Goal: Task Accomplishment & Management: Manage account settings

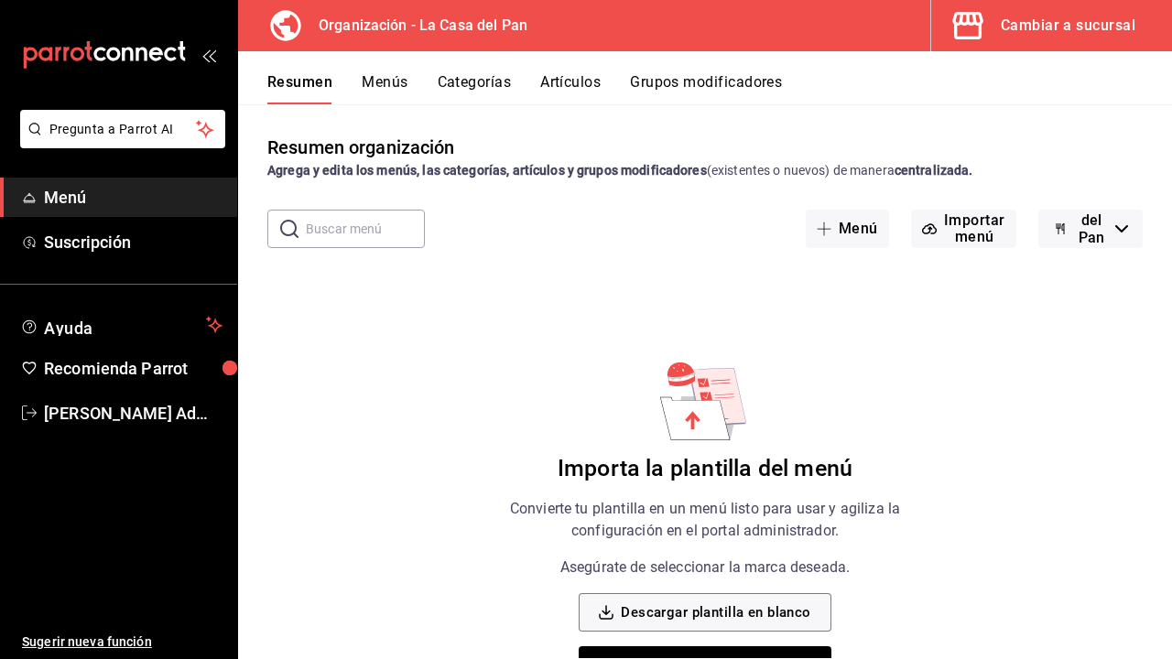
scroll to position [52, 0]
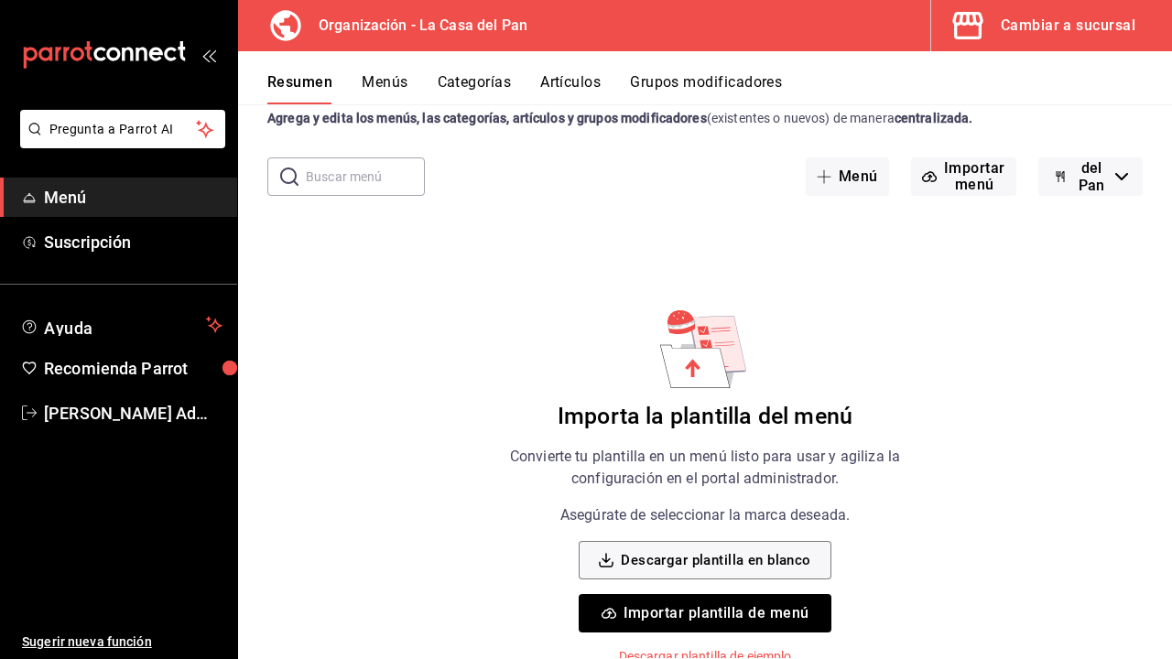
click at [708, 615] on button "Importar plantilla de menú" at bounding box center [705, 613] width 252 height 38
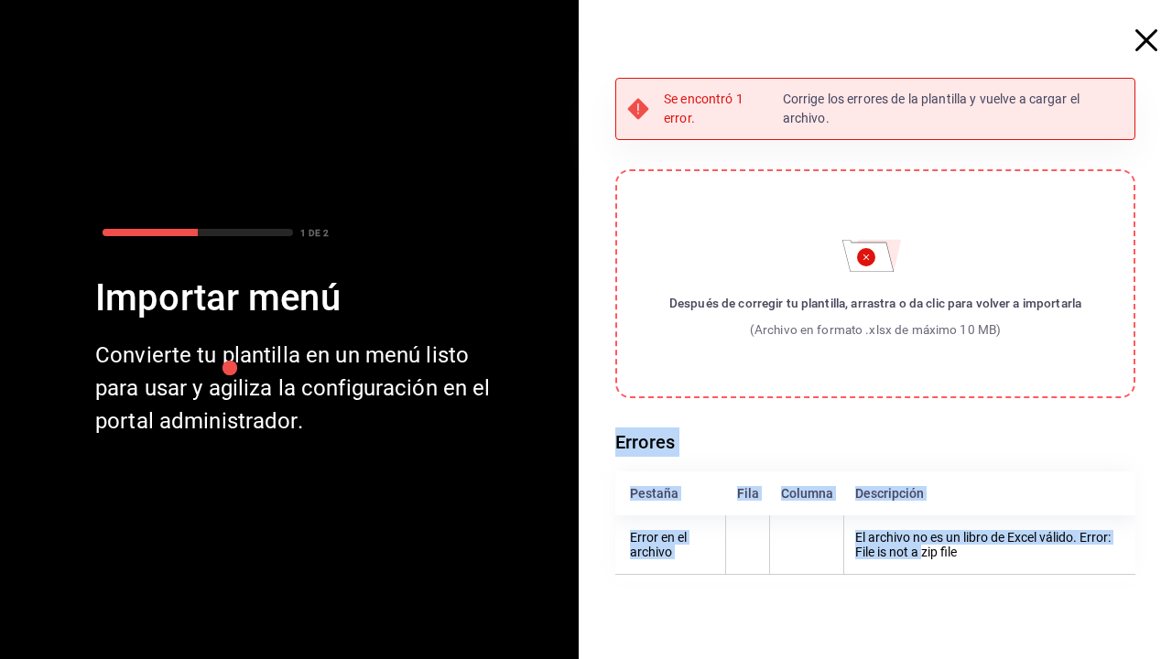
drag, startPoint x: 918, startPoint y: 553, endPoint x: 930, endPoint y: 350, distance: 203.6
click at [923, 362] on div "Se encontró 1 error. Corrige los errores de la plantilla y vuelve a cargar el a…" at bounding box center [875, 330] width 520 height 504
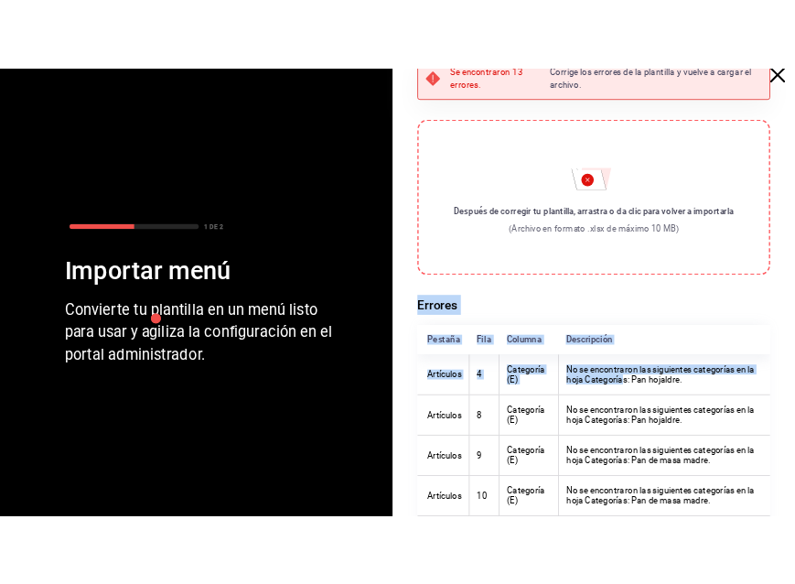
scroll to position [0, 0]
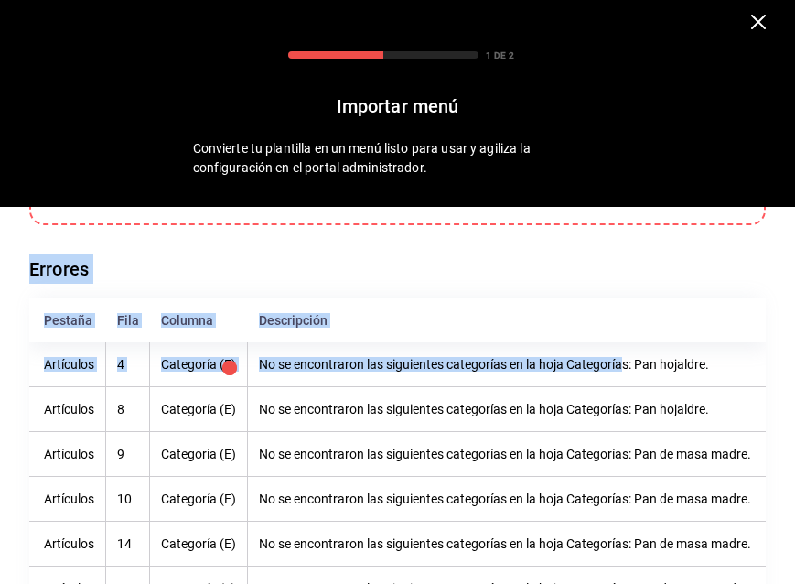
click at [372, 264] on h6 "Errores" at bounding box center [397, 268] width 737 height 29
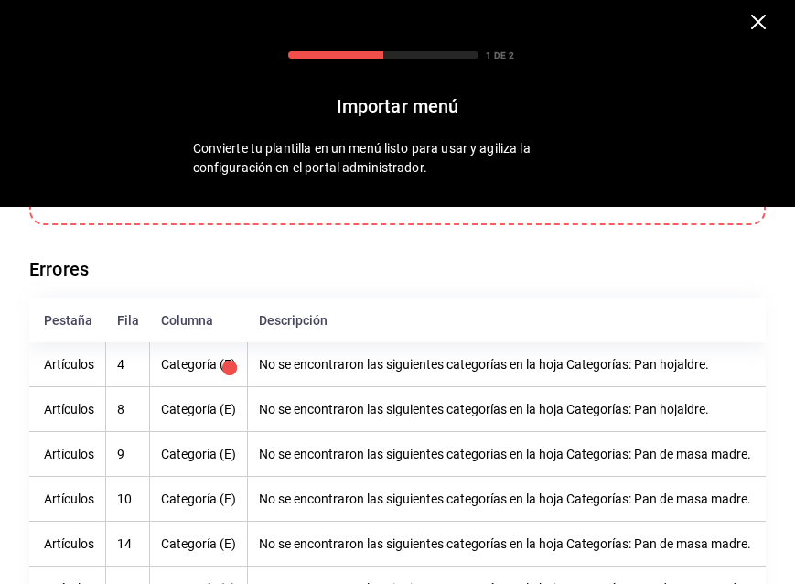
click at [753, 24] on icon "button" at bounding box center [759, 22] width 15 height 15
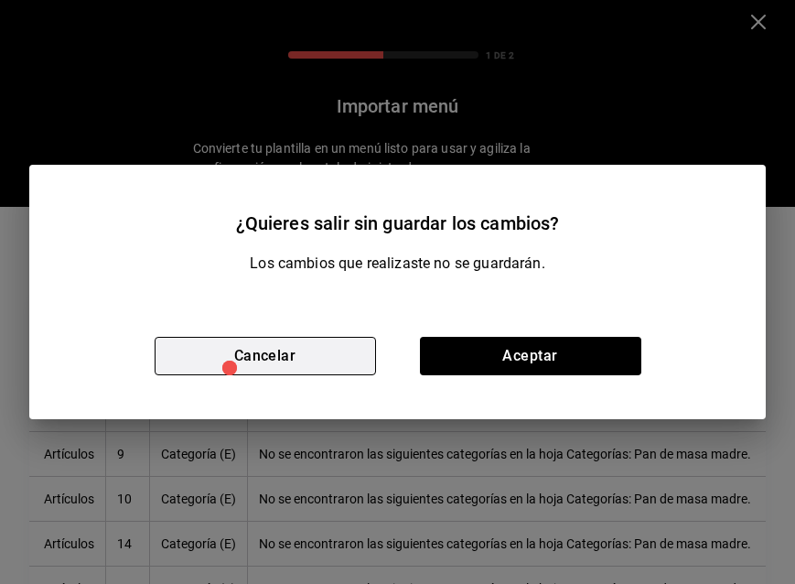
click at [314, 352] on button "Cancelar" at bounding box center [266, 356] width 222 height 38
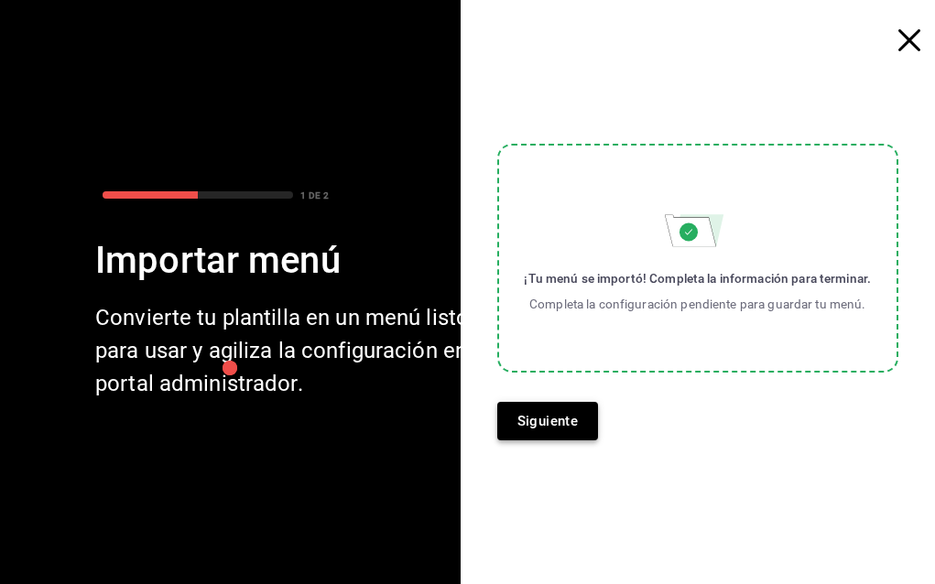
click at [567, 424] on button "Siguiente" at bounding box center [548, 421] width 102 height 38
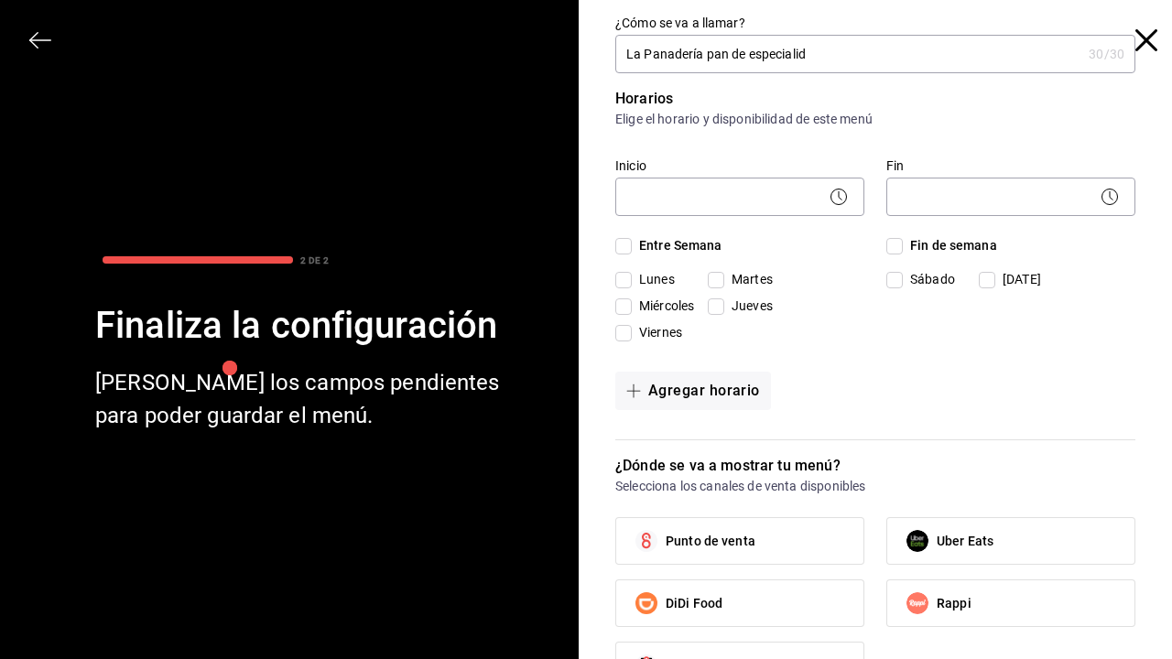
click at [745, 54] on input "La Panadería pan de especialid" at bounding box center [848, 54] width 466 height 37
click at [811, 53] on input "La Panadería pan d especialid" at bounding box center [848, 54] width 466 height 37
type input "La Panadería pan d especialida"
click at [711, 200] on body "Pregunta a Parrot AI Menú Suscripción Ayuda Recomienda Parrot Tania Admin Suger…" at bounding box center [586, 329] width 1172 height 659
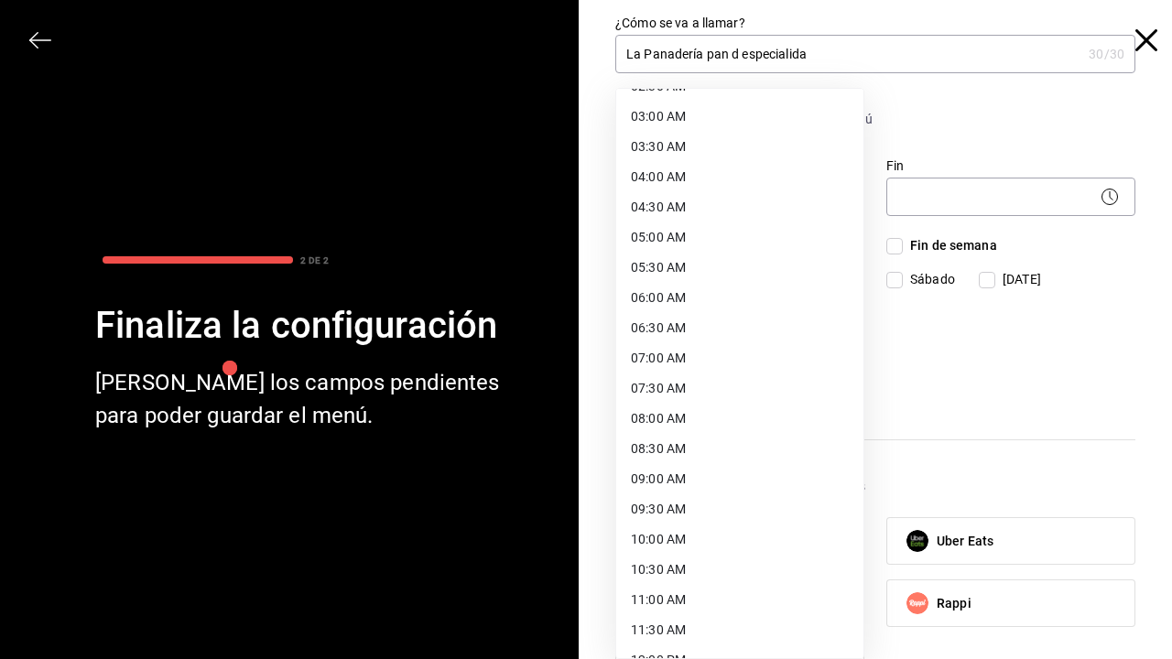
scroll to position [177, 0]
click at [670, 419] on li "08:00 AM" at bounding box center [739, 418] width 247 height 30
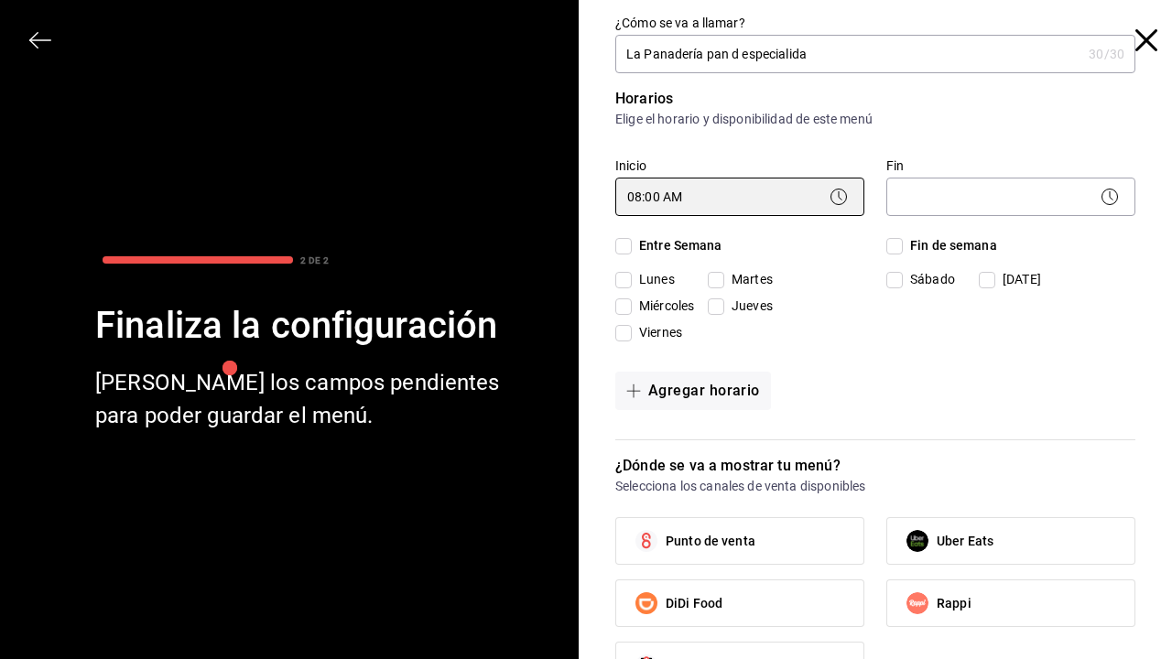
type input "08:00"
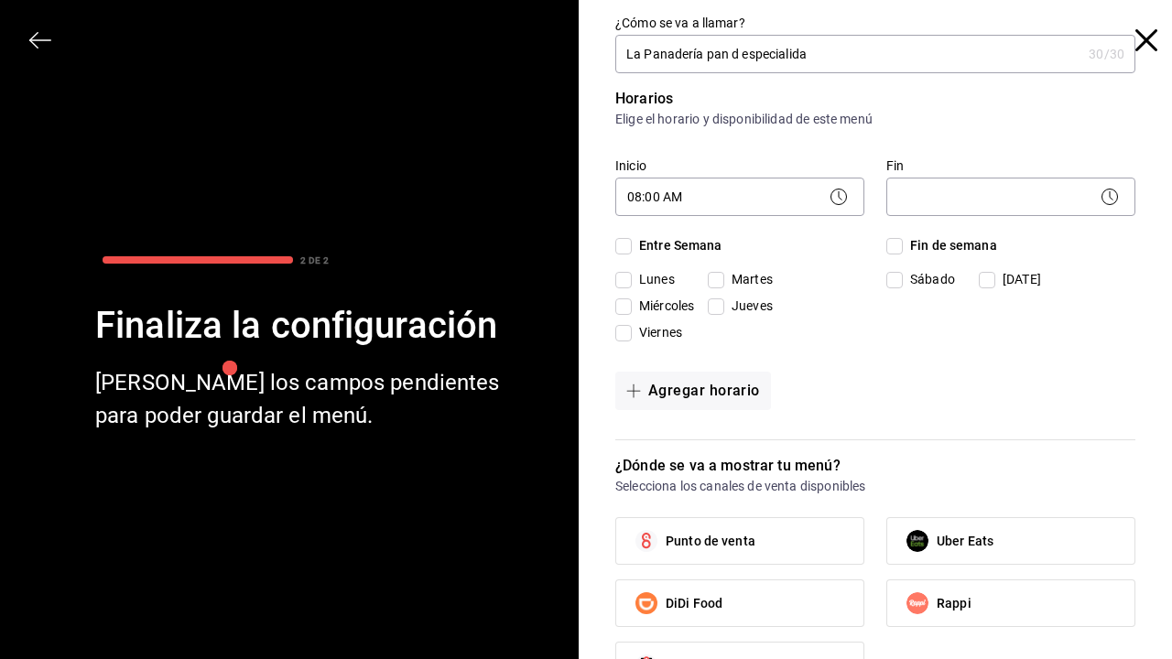
click at [629, 280] on input "Lunes" at bounding box center [623, 280] width 16 height 16
checkbox input "true"
click at [628, 307] on input "Miércoles" at bounding box center [623, 306] width 16 height 16
checkbox input "true"
click at [625, 328] on input "Viernes" at bounding box center [623, 333] width 16 height 16
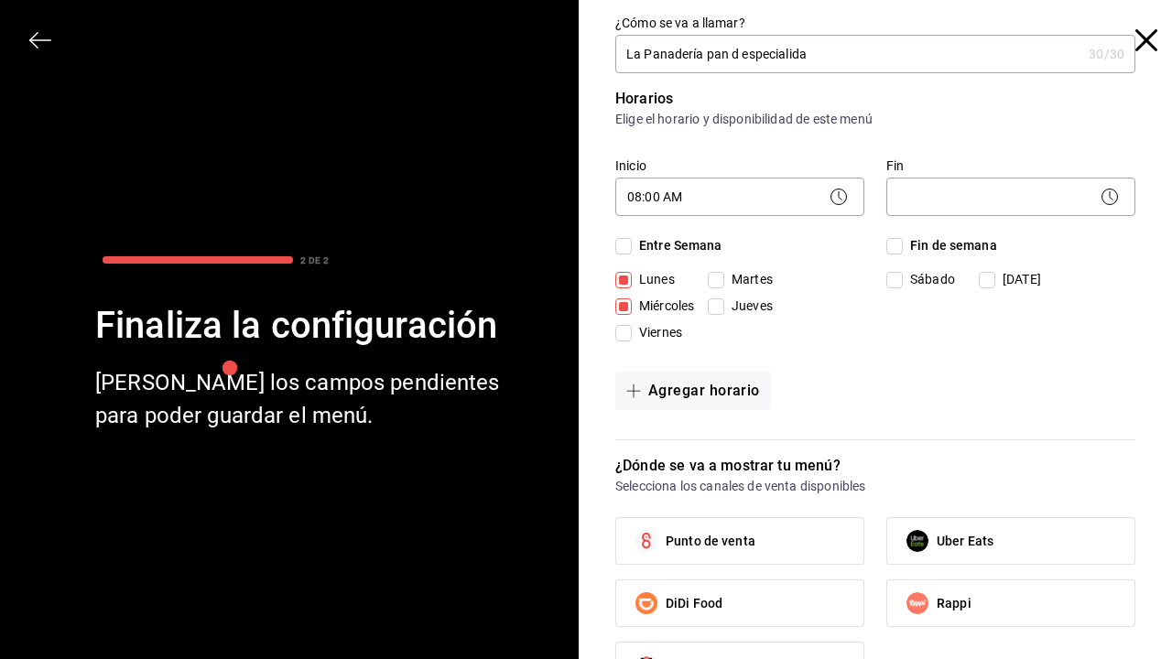
checkbox input "true"
click at [725, 281] on span "Martes" at bounding box center [748, 279] width 49 height 19
click at [724, 281] on input "Martes" at bounding box center [716, 280] width 16 height 16
checkbox input "true"
click at [713, 308] on input "Jueves" at bounding box center [716, 306] width 16 height 16
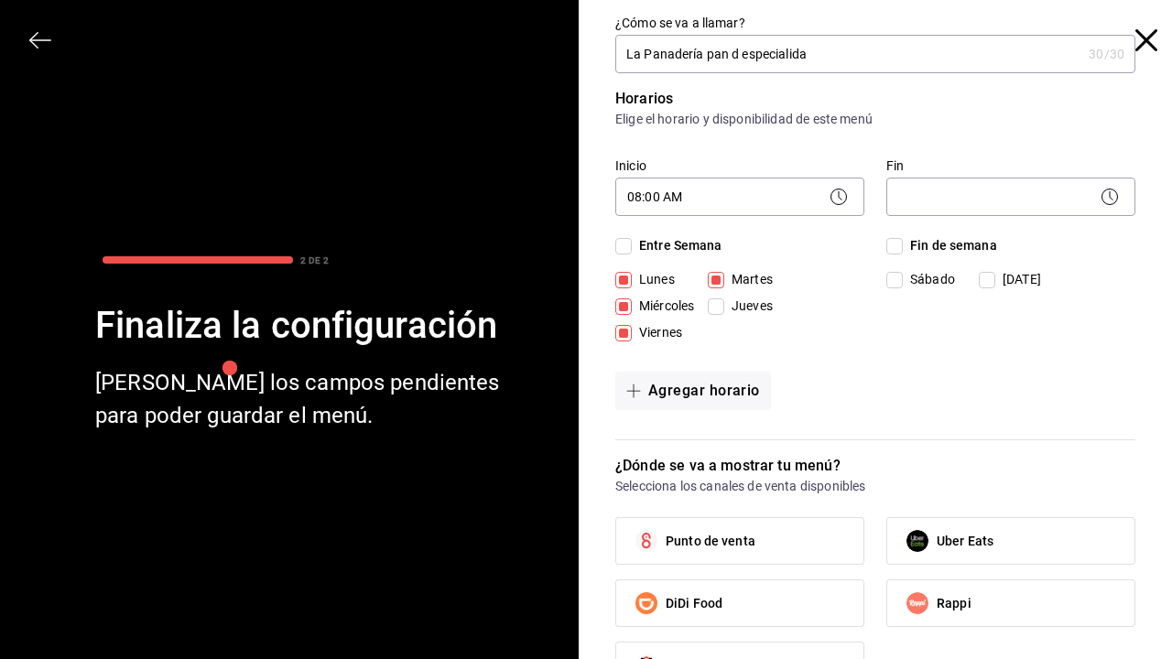
checkbox input "true"
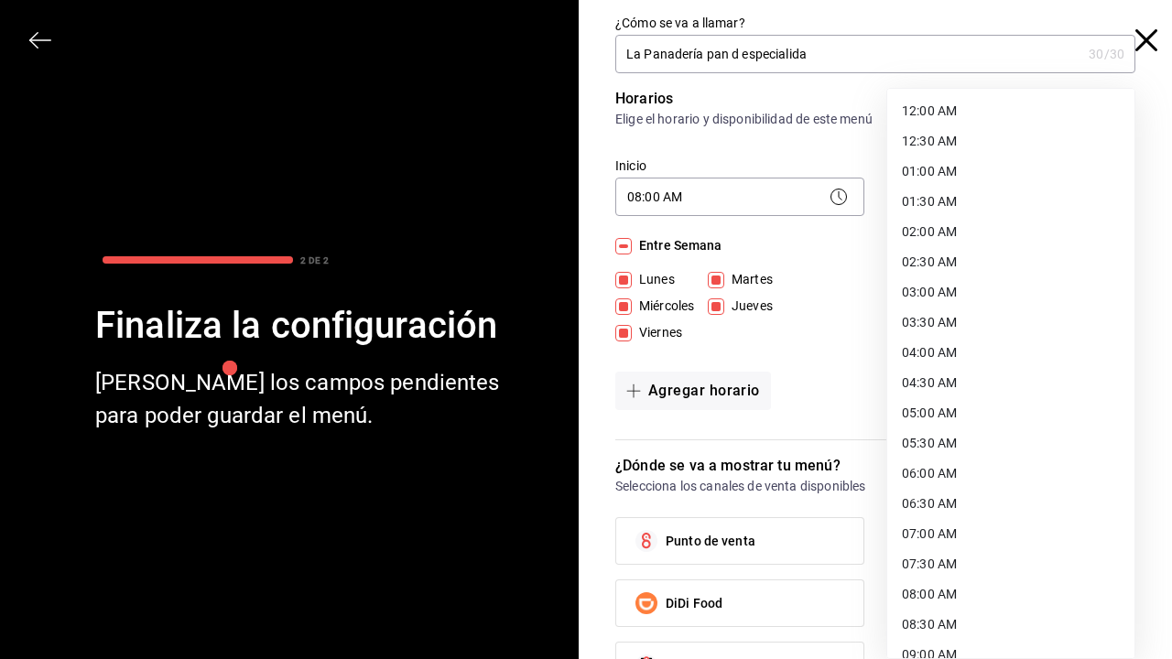
click at [931, 204] on body "Pregunta a Parrot AI Menú Suscripción Ayuda Recomienda Parrot Tania Admin Suger…" at bounding box center [586, 329] width 1172 height 659
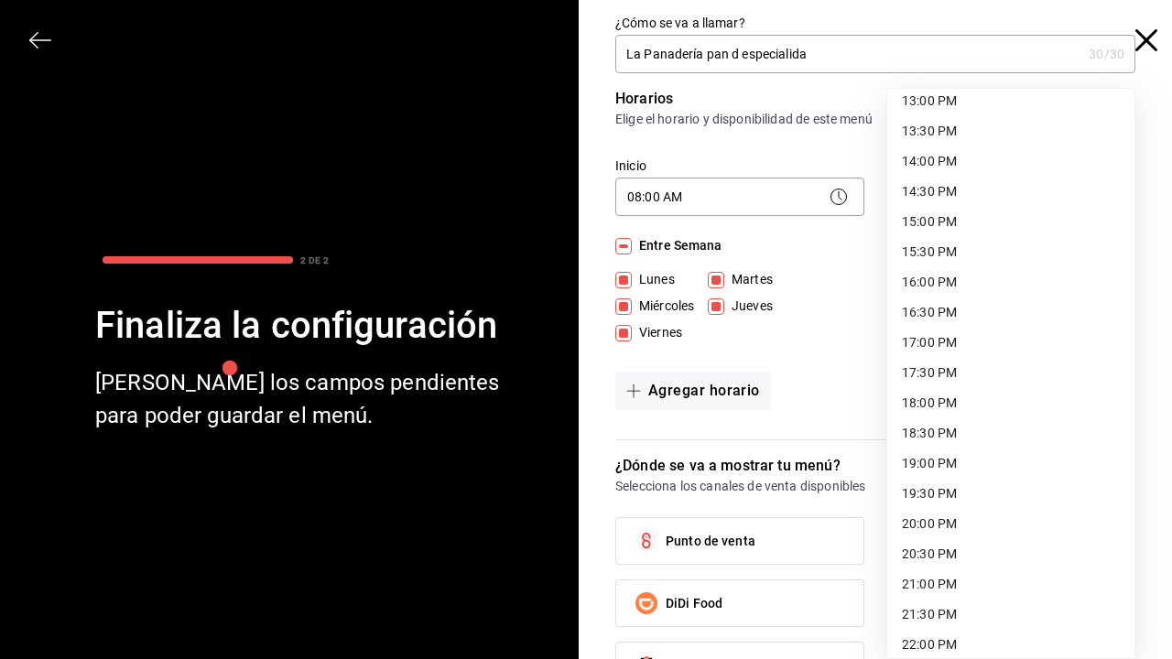
click at [927, 467] on li "19:00 PM" at bounding box center [1010, 464] width 247 height 30
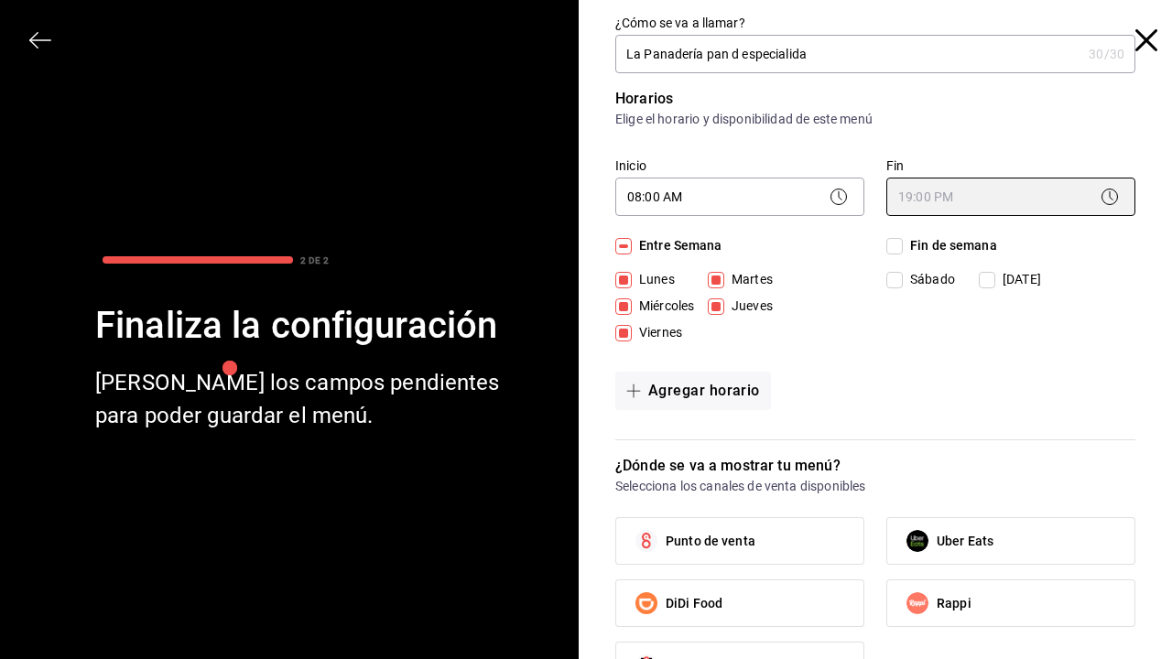
type input "19:00"
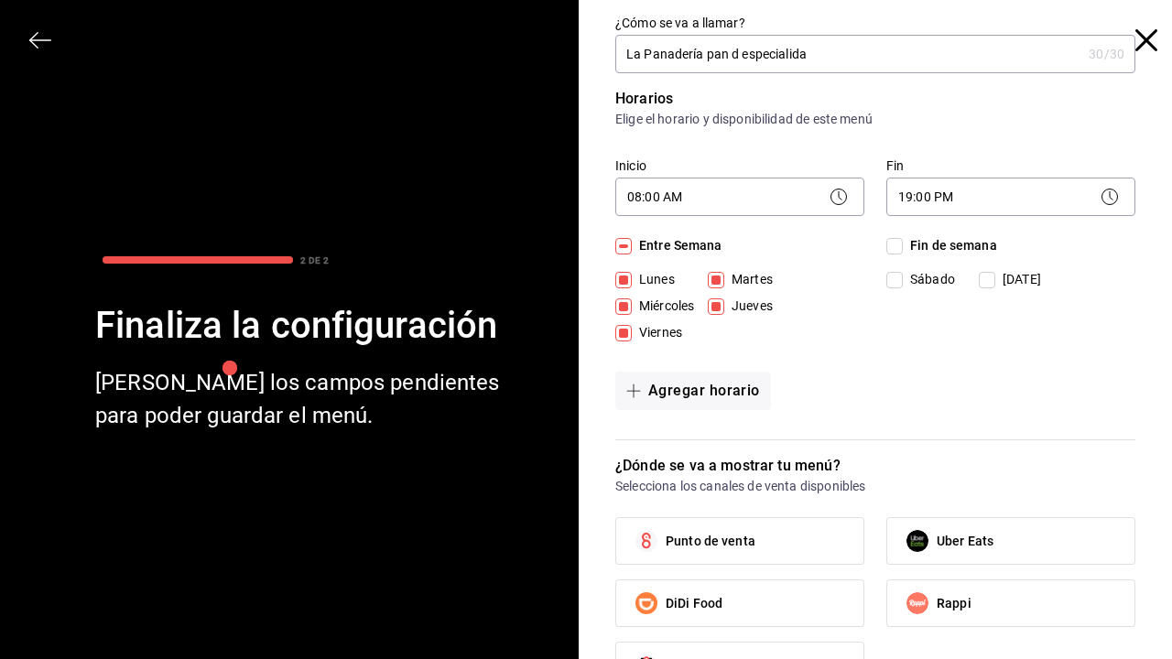
click at [896, 250] on input "Fin de semana" at bounding box center [894, 246] width 16 height 16
checkbox input "true"
click at [897, 248] on input "Fin de semana" at bounding box center [894, 246] width 16 height 16
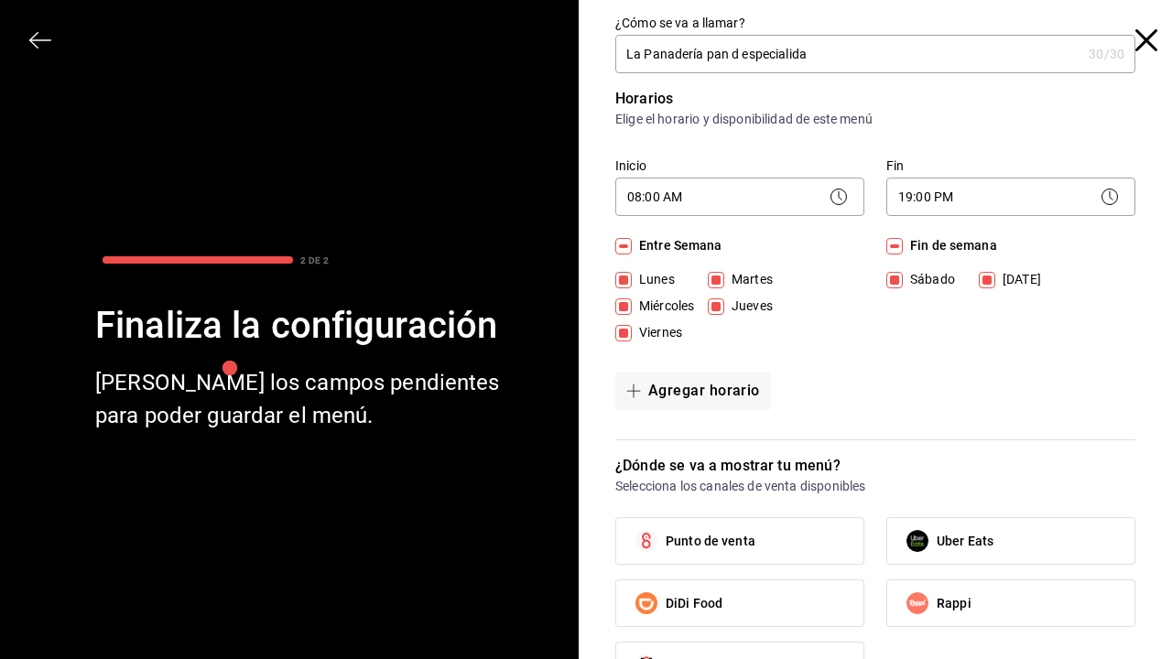
checkbox input "false"
click at [692, 393] on button "Agregar horario" at bounding box center [693, 391] width 156 height 38
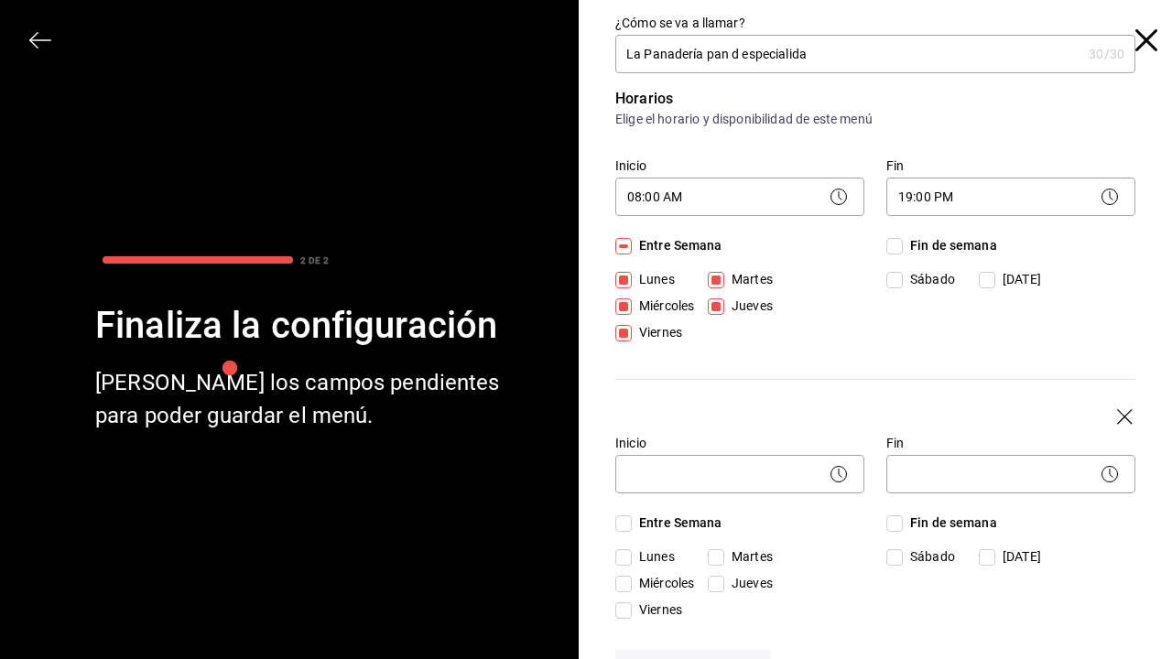
click at [894, 557] on input "Sábado" at bounding box center [894, 557] width 16 height 16
checkbox input "true"
click at [989, 557] on input "Domingo" at bounding box center [987, 557] width 16 height 16
checkbox input "true"
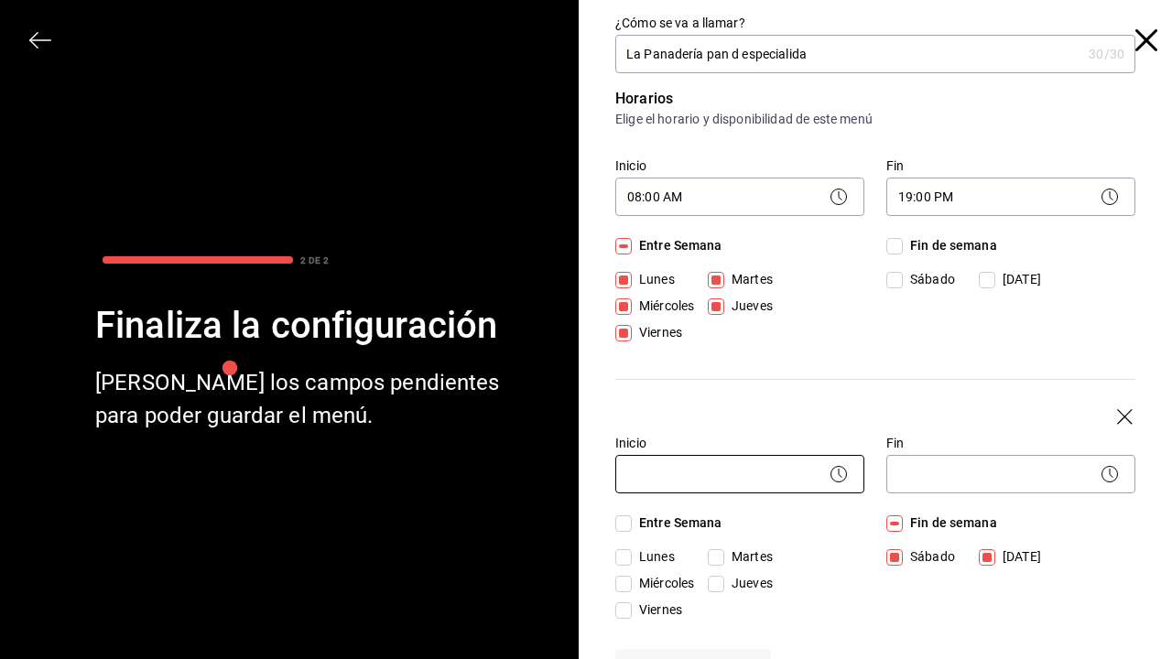
click at [749, 473] on body "Pregunta a Parrot AI Menú Suscripción Ayuda Recomienda Parrot Tania Admin Suger…" at bounding box center [586, 329] width 1172 height 659
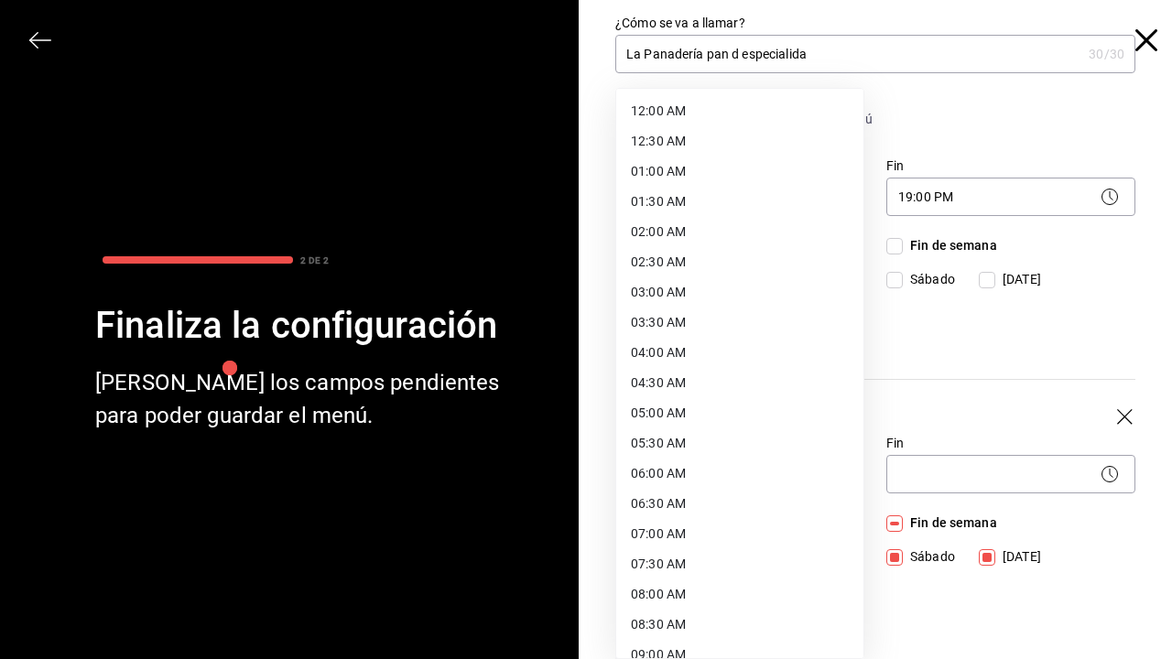
click at [893, 248] on div at bounding box center [586, 329] width 1172 height 659
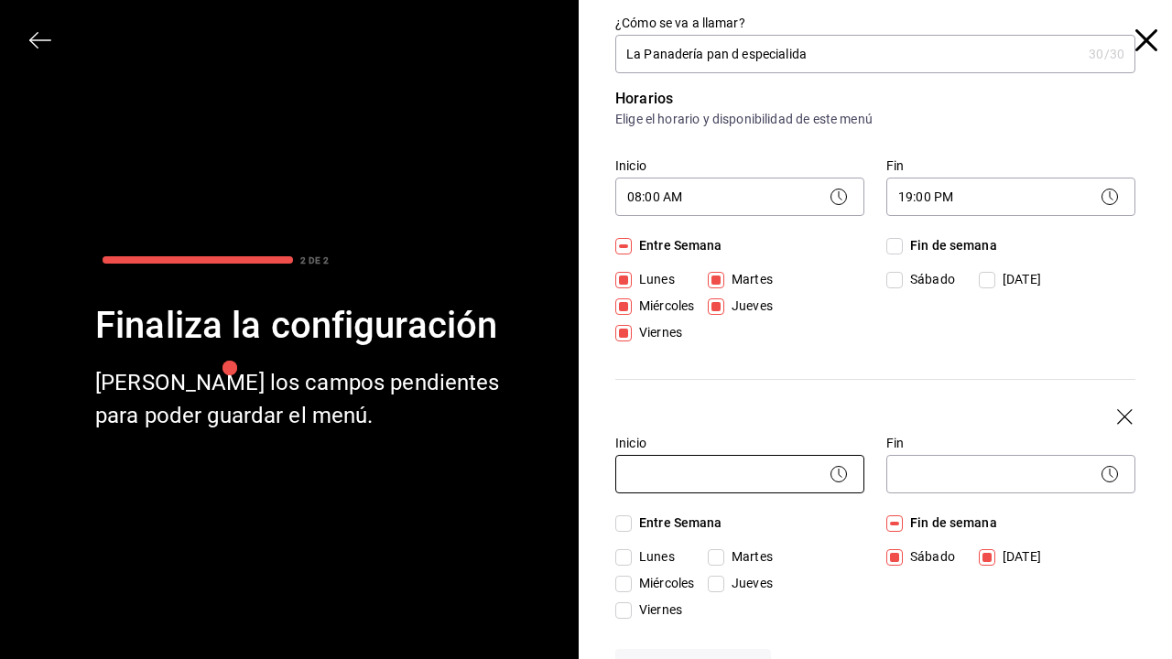
click at [769, 477] on body "Pregunta a Parrot AI Menú Suscripción Ayuda Recomienda Parrot Tania Admin Suger…" at bounding box center [586, 329] width 1172 height 659
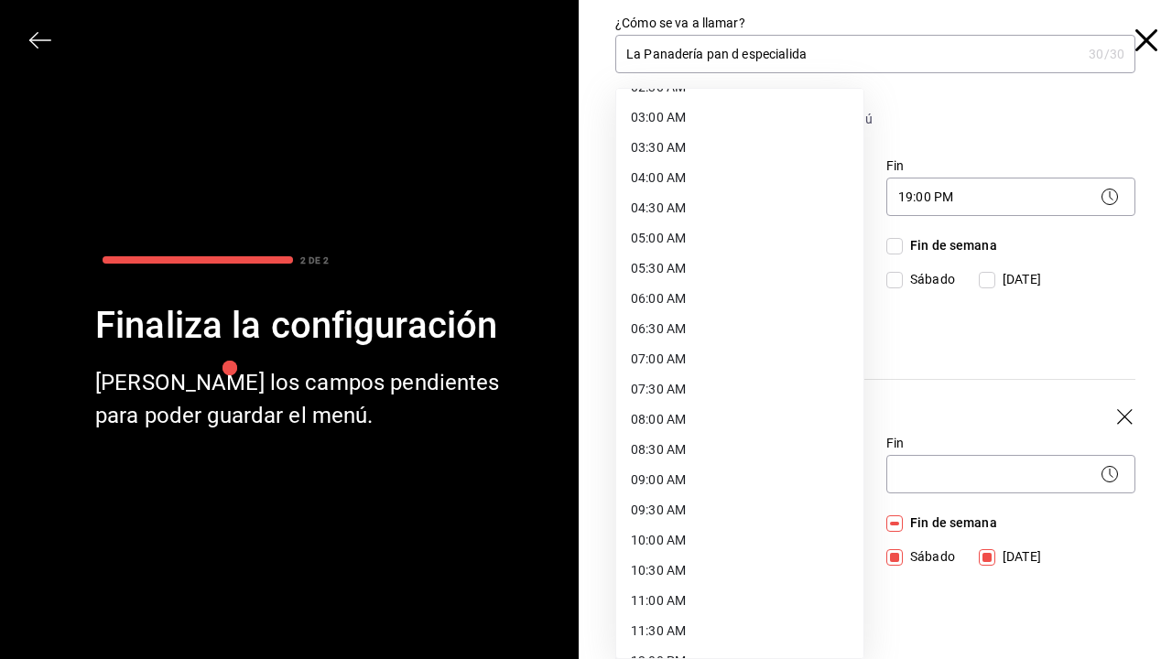
scroll to position [179, 0]
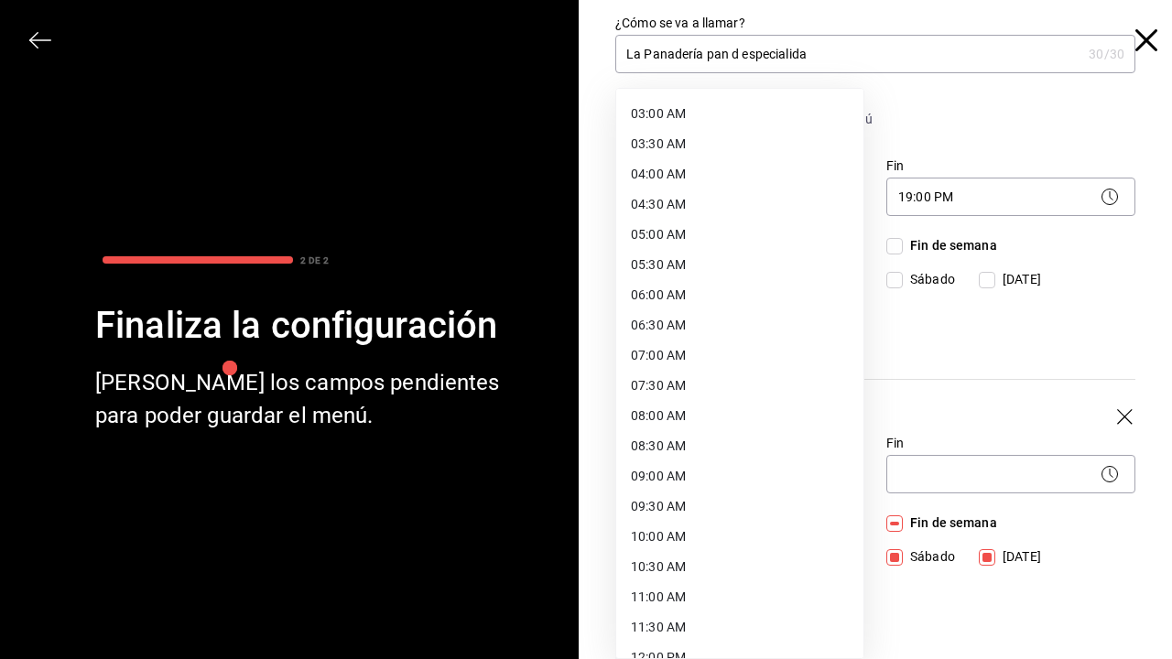
click at [700, 471] on li "09:00 AM" at bounding box center [739, 476] width 247 height 30
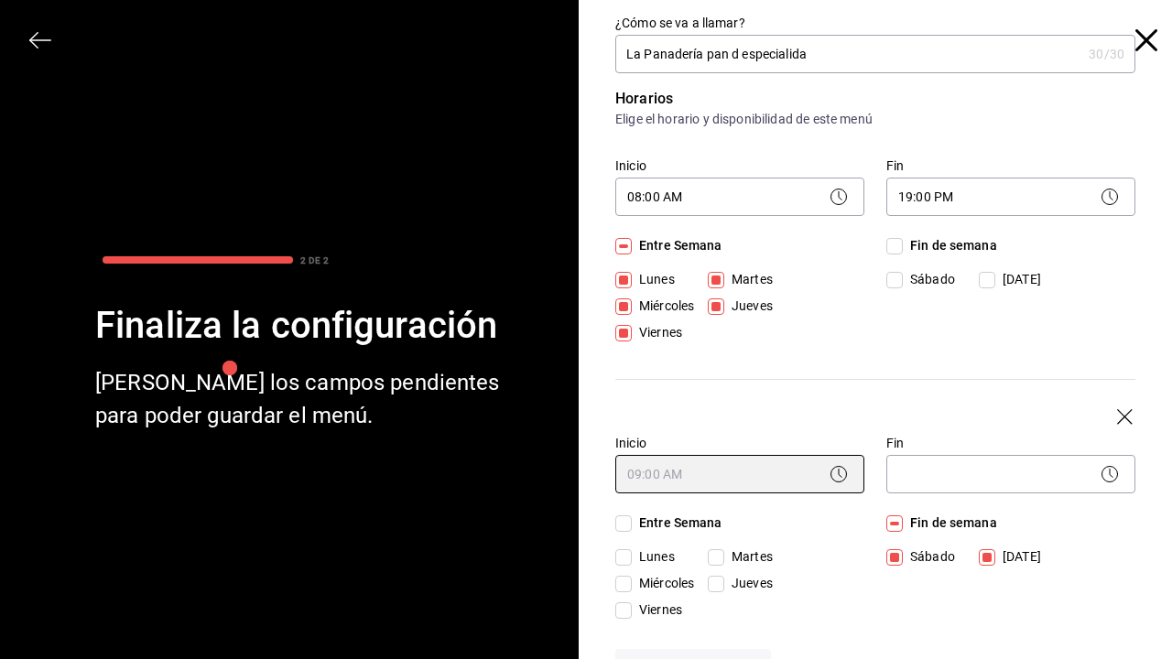
type input "09:00"
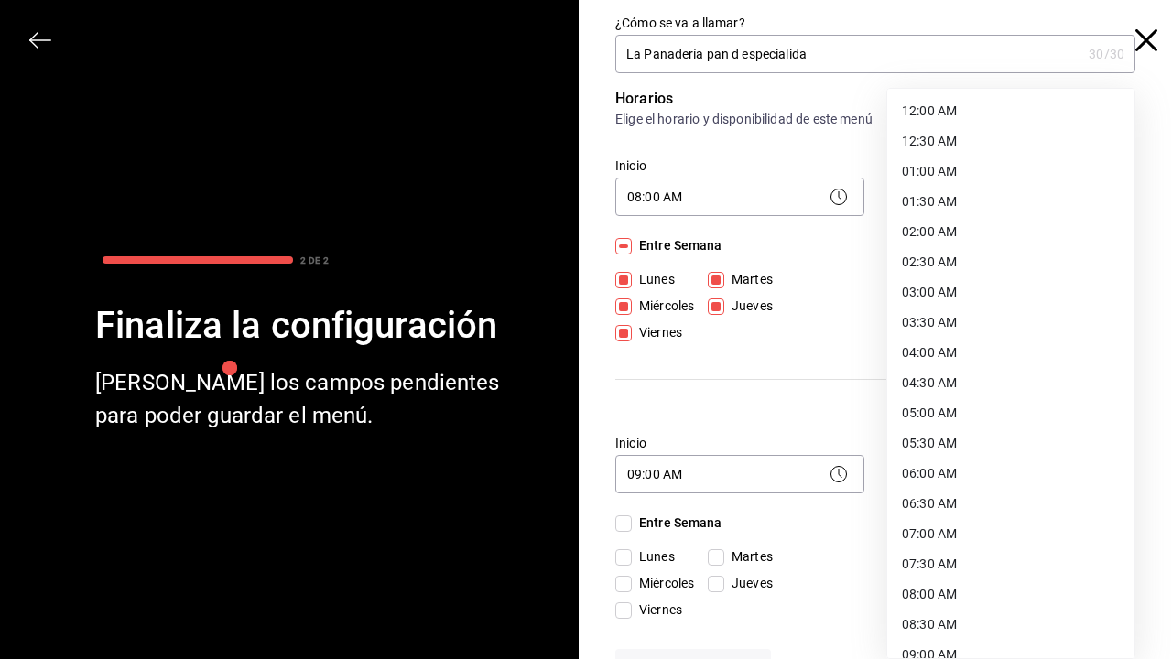
click at [978, 464] on body "Pregunta a Parrot AI Menú Suscripción Ayuda Recomienda Parrot Tania Admin Suger…" at bounding box center [586, 329] width 1172 height 659
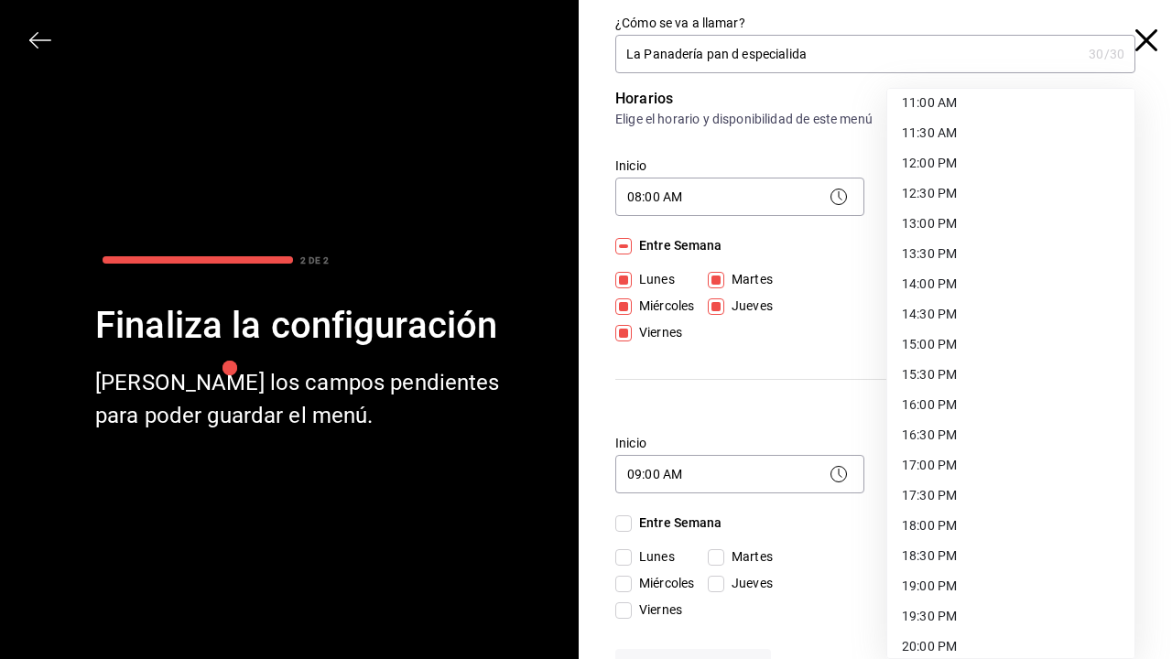
scroll to position [667, 0]
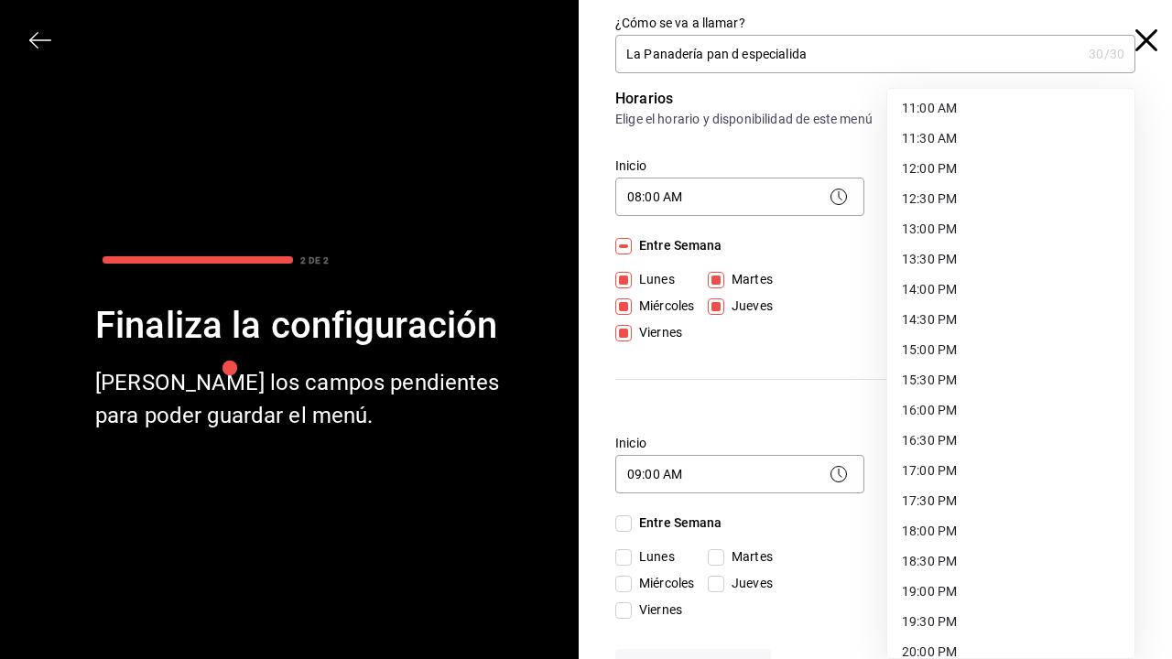
click at [943, 285] on li "14:00 PM" at bounding box center [1010, 290] width 247 height 30
click at [954, 468] on body "Pregunta a Parrot AI Menú Suscripción Ayuda Recomienda Parrot Tania Admin Suger…" at bounding box center [586, 329] width 1172 height 659
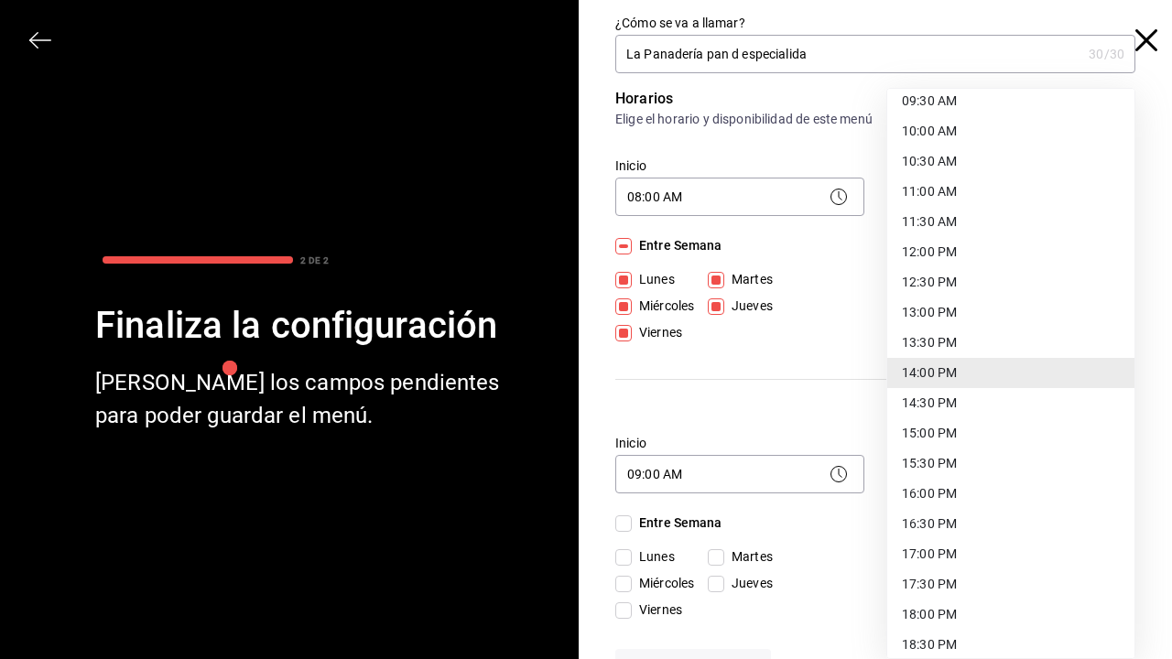
click at [945, 601] on li "18:00 PM" at bounding box center [1010, 615] width 247 height 30
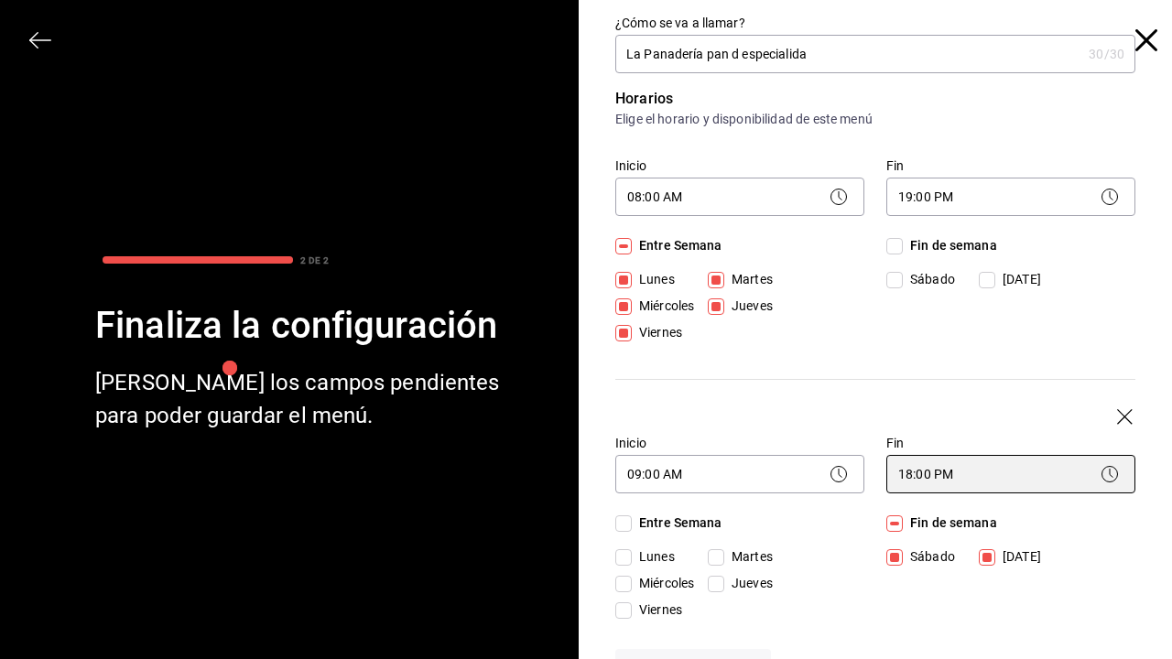
type input "18:00"
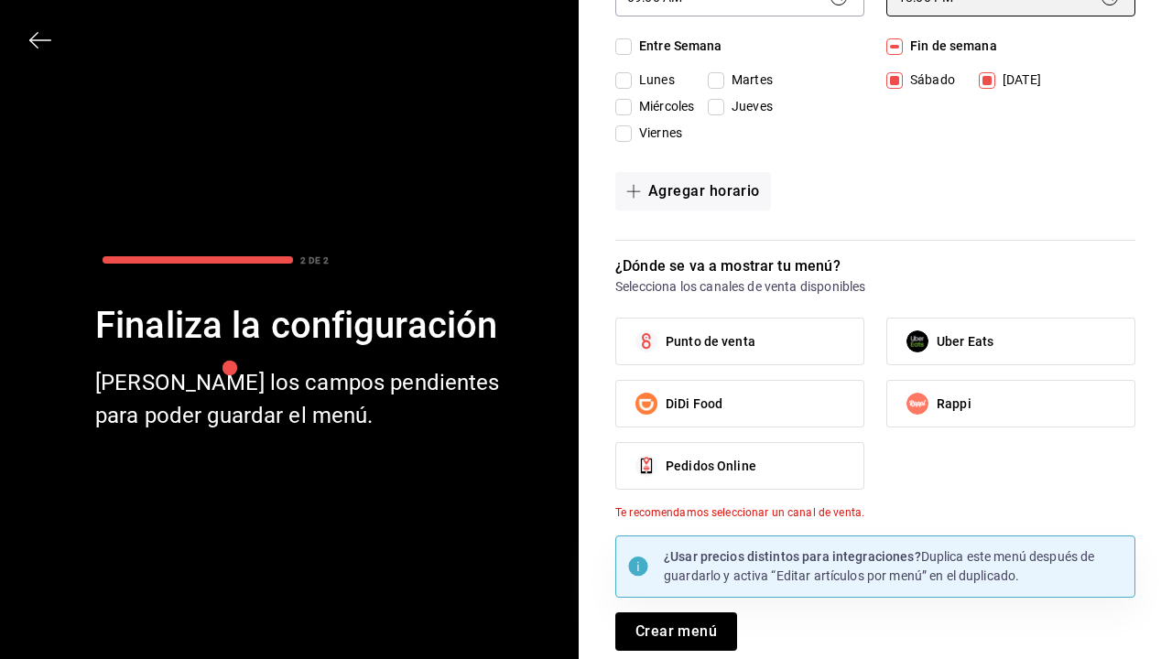
scroll to position [483, 0]
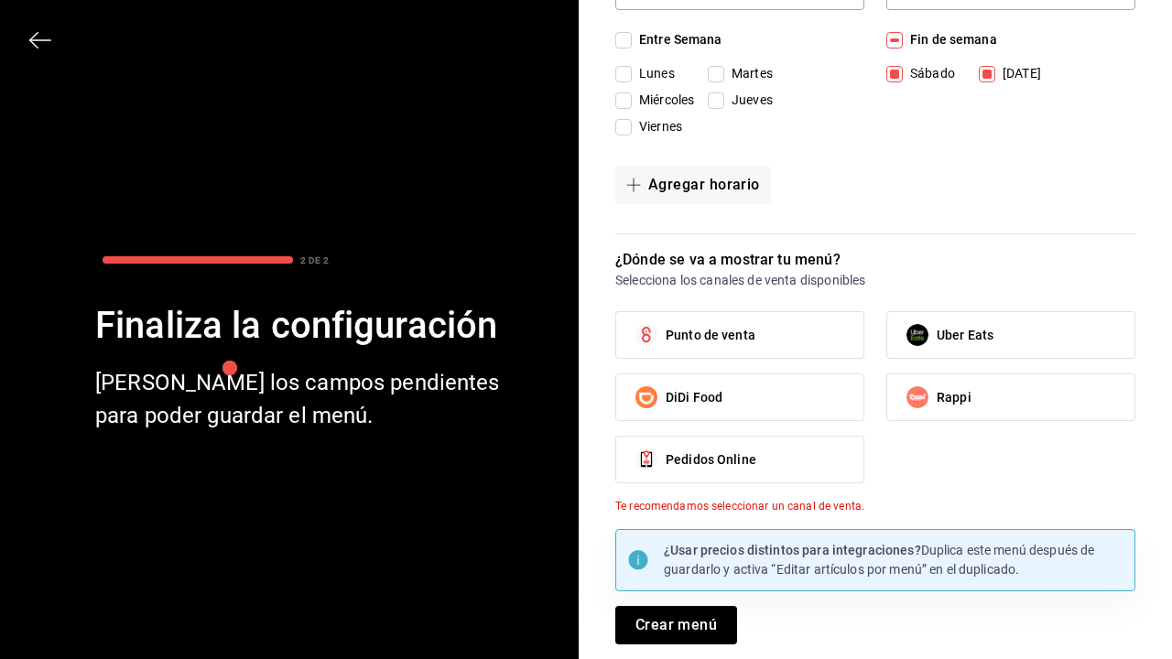
click at [745, 341] on span "Punto de venta" at bounding box center [710, 335] width 90 height 19
click at [665, 341] on input "Punto de venta" at bounding box center [646, 335] width 38 height 38
checkbox input "true"
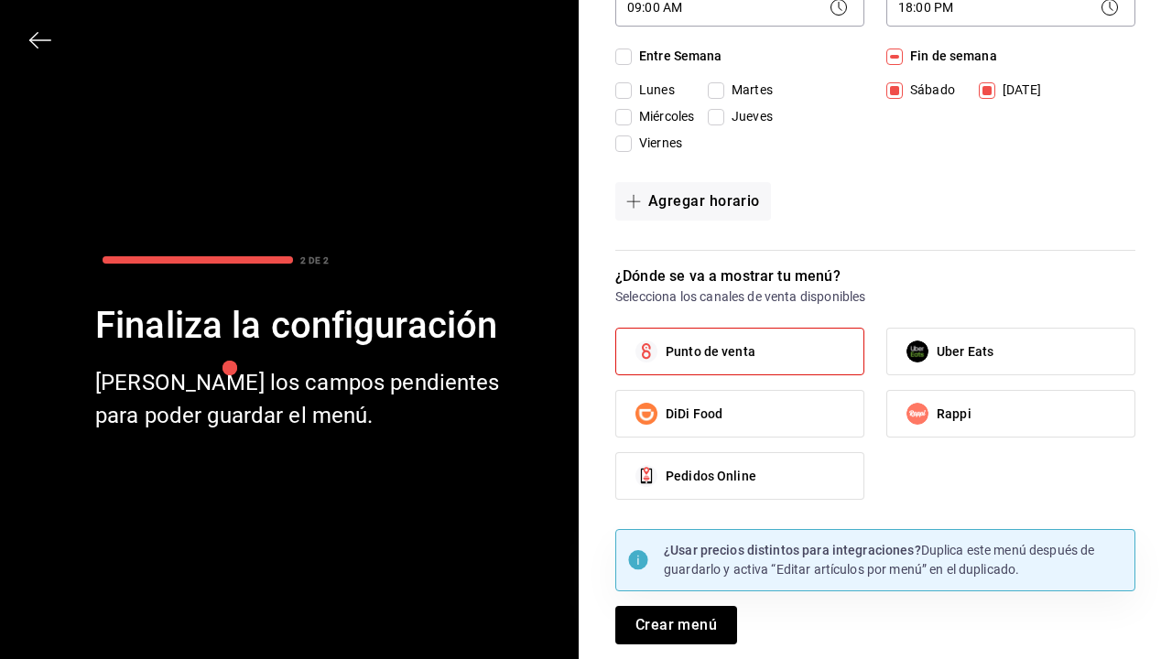
scroll to position [467, 0]
click at [888, 353] on label "Uber Eats" at bounding box center [1010, 352] width 247 height 46
click at [898, 353] on input "Uber Eats" at bounding box center [917, 351] width 38 height 38
checkbox input "true"
click at [763, 422] on label "DiDi Food" at bounding box center [739, 414] width 247 height 46
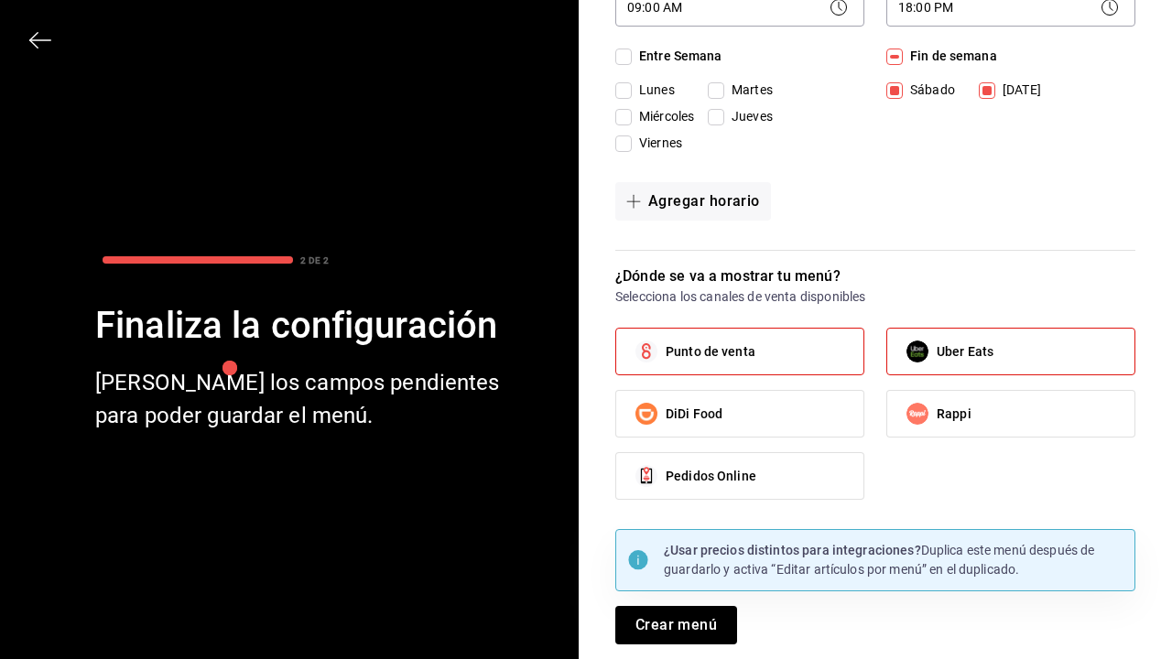
click at [665, 422] on input "DiDi Food" at bounding box center [646, 414] width 38 height 38
checkbox input "true"
click at [976, 407] on label "Rappi" at bounding box center [1010, 414] width 247 height 46
click at [936, 407] on input "Rappi" at bounding box center [917, 414] width 38 height 38
checkbox input "true"
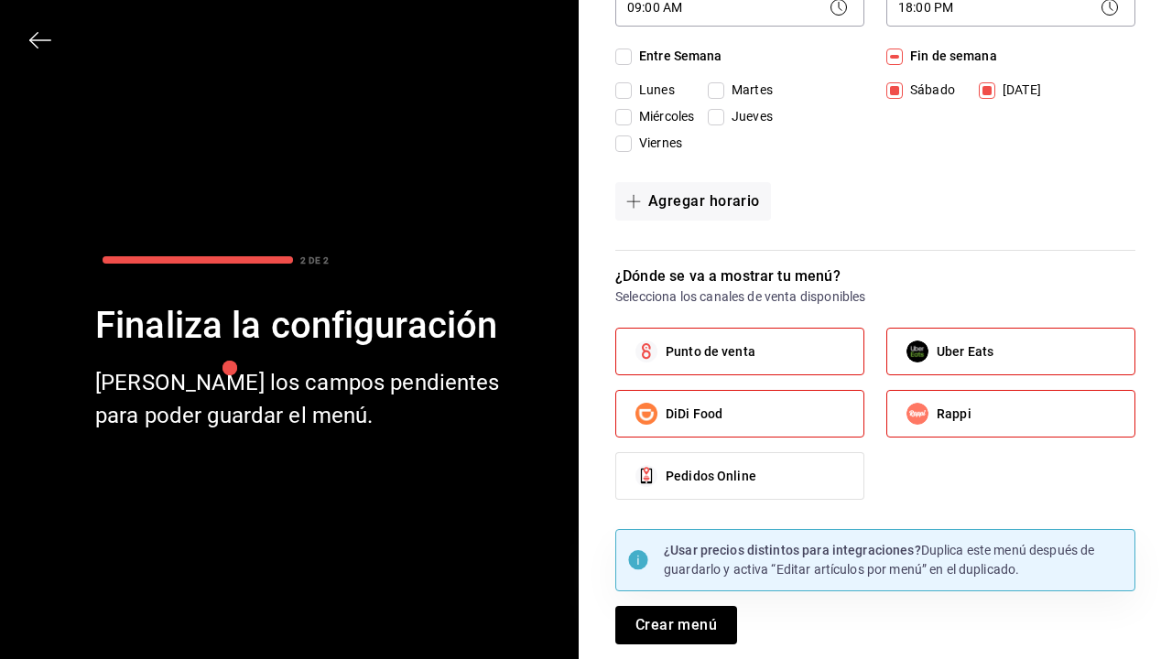
click at [769, 484] on label "Pedidos Online" at bounding box center [739, 476] width 247 height 46
click at [665, 484] on input "Pedidos Online" at bounding box center [646, 476] width 38 height 38
checkbox input "true"
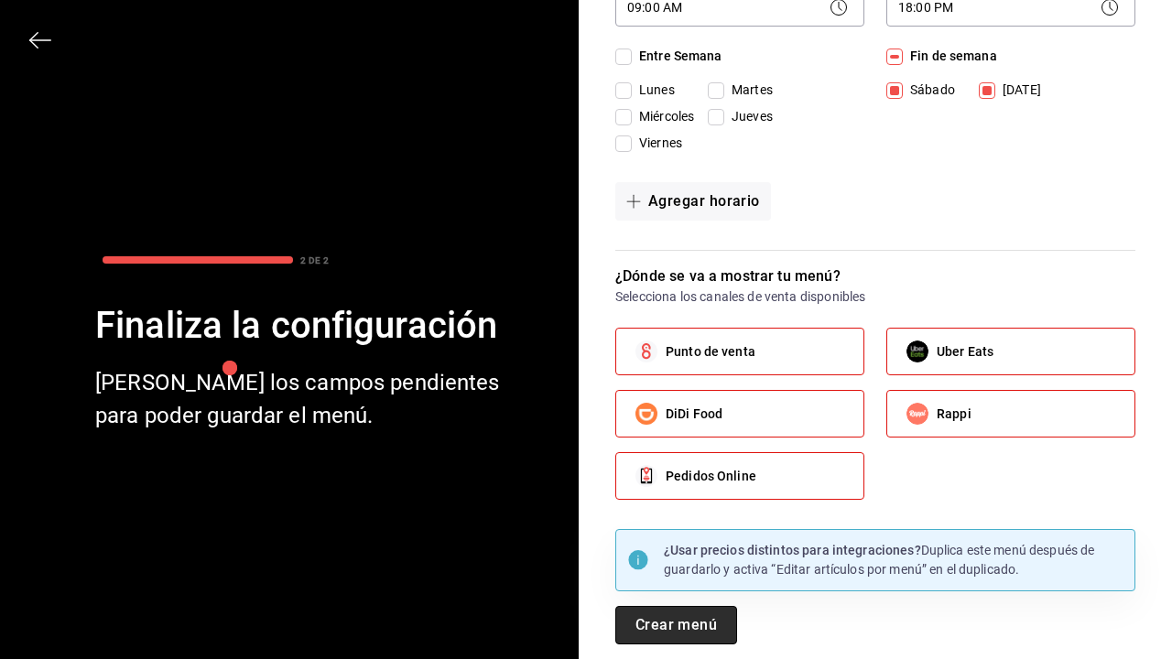
click at [697, 629] on button "Crear menú" at bounding box center [676, 625] width 122 height 38
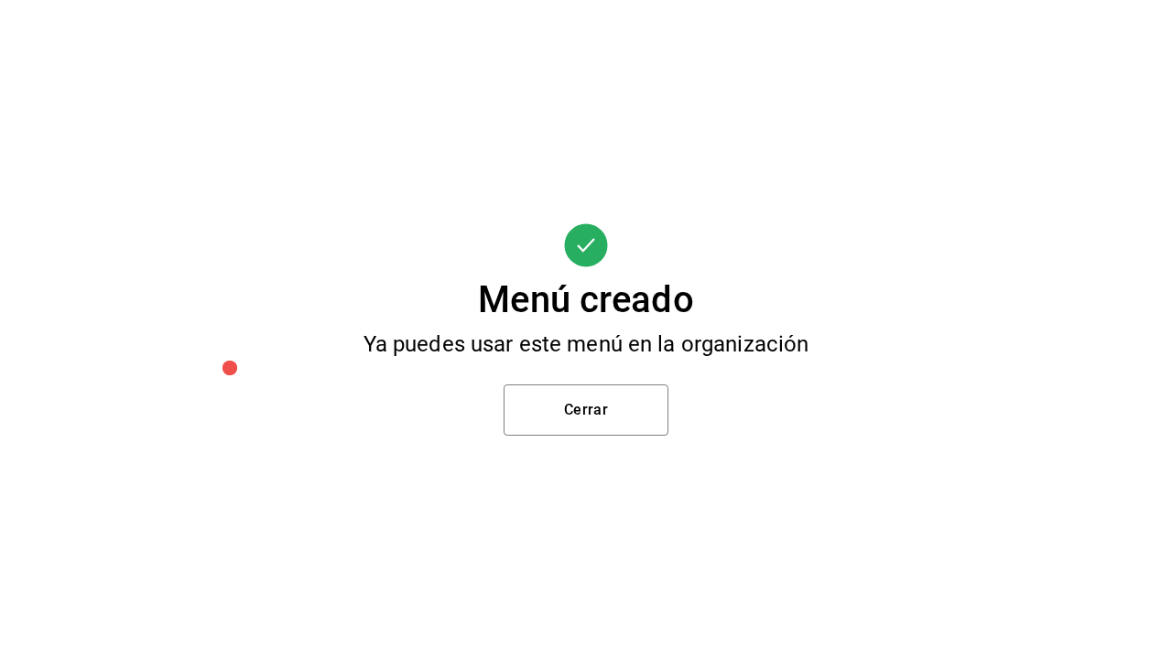
scroll to position [0, 0]
click at [571, 419] on button "Cerrar" at bounding box center [585, 409] width 165 height 51
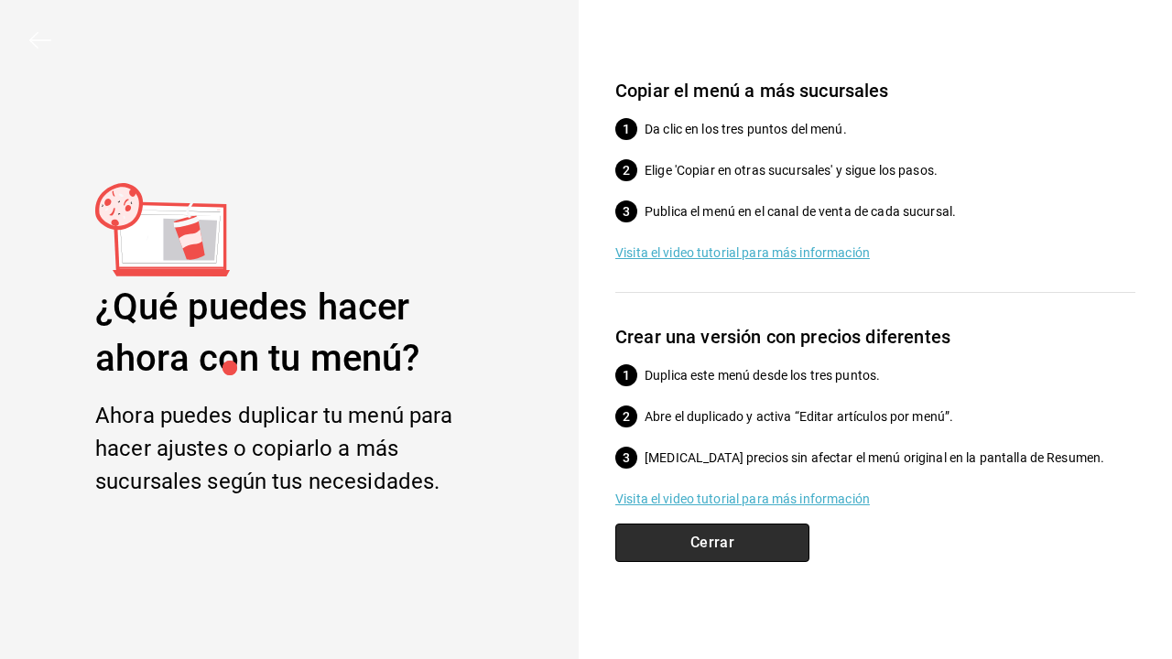
click at [731, 543] on button "Cerrar" at bounding box center [712, 543] width 194 height 38
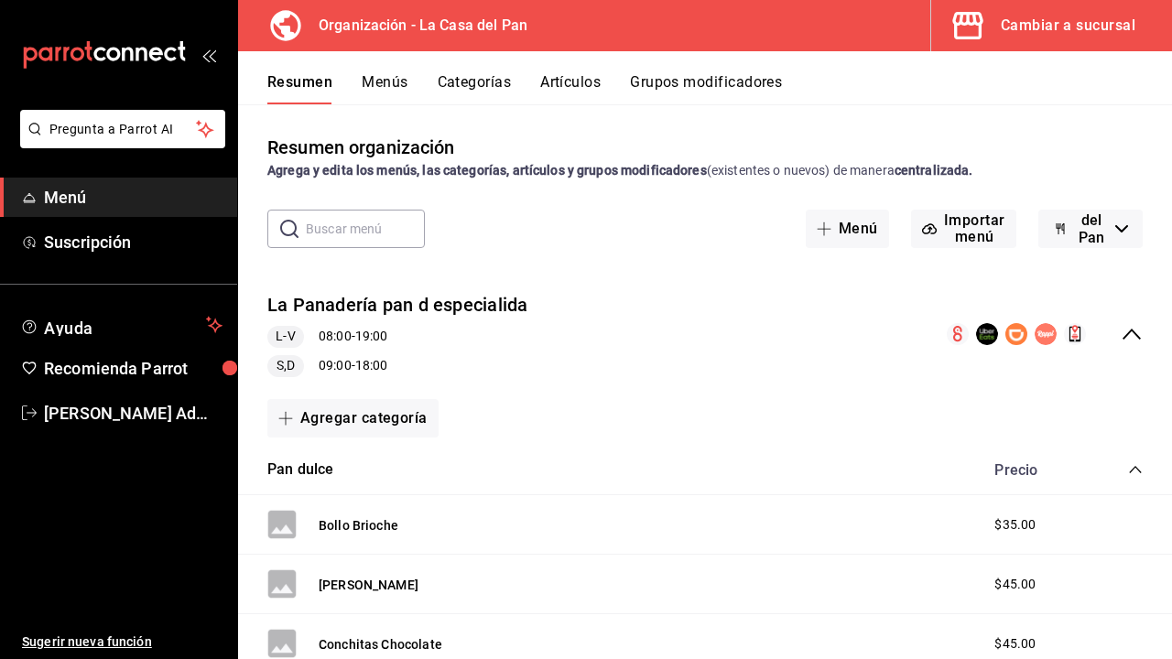
click at [1093, 238] on span "La Casa del Pan - Borrador" at bounding box center [1091, 229] width 33 height 104
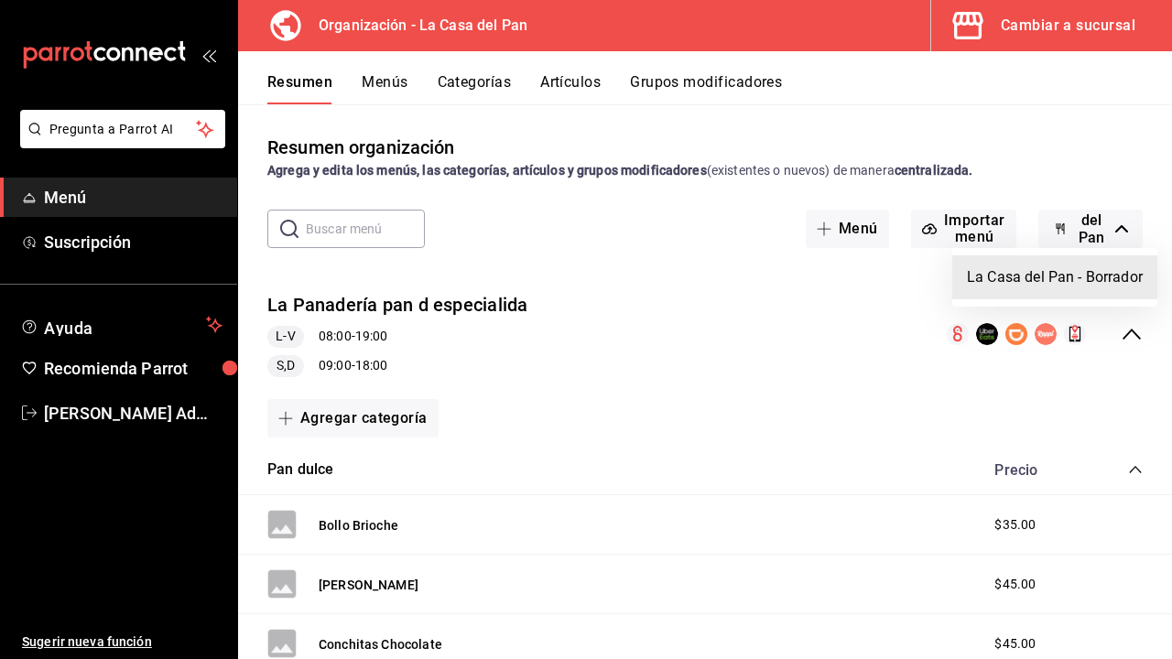
click at [746, 287] on div at bounding box center [586, 329] width 1172 height 659
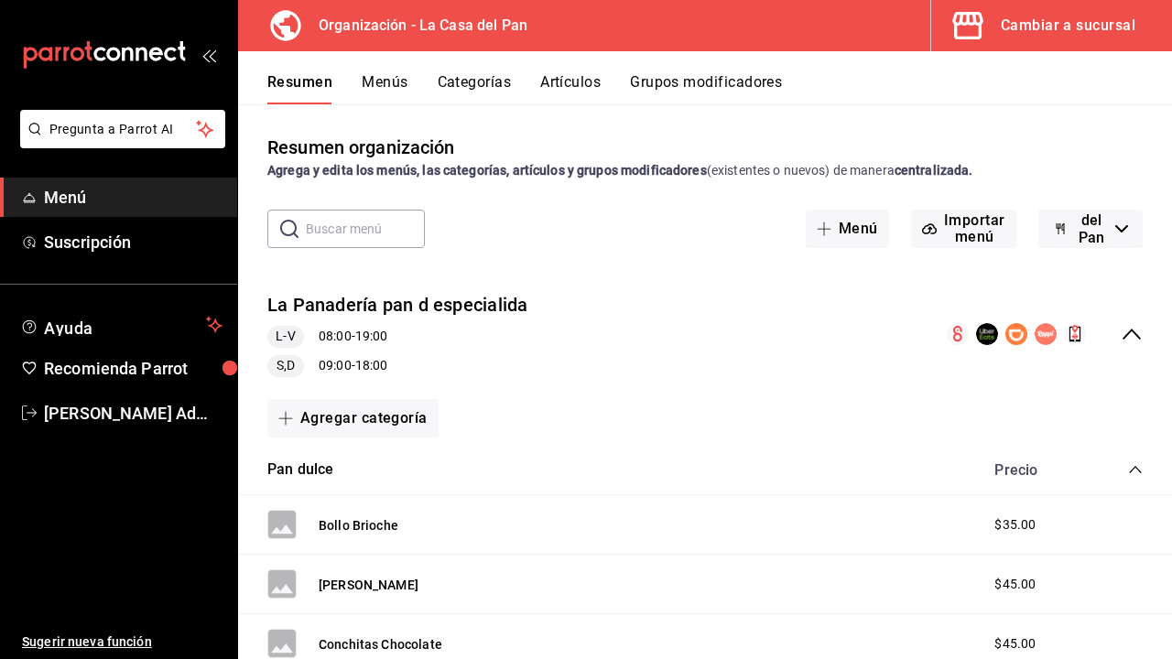
click at [279, 522] on rect at bounding box center [281, 524] width 29 height 29
click at [331, 525] on button "Bollo Brioche" at bounding box center [359, 525] width 80 height 18
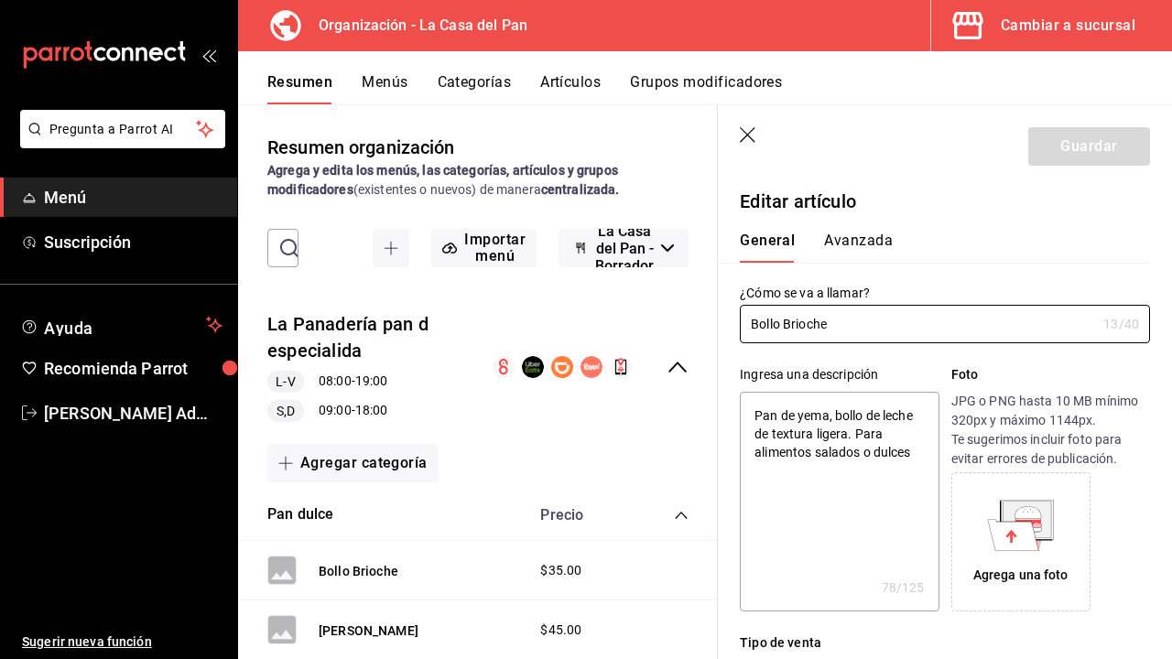
type textarea "x"
type input "$35.00"
click at [747, 139] on icon "button" at bounding box center [749, 136] width 18 height 18
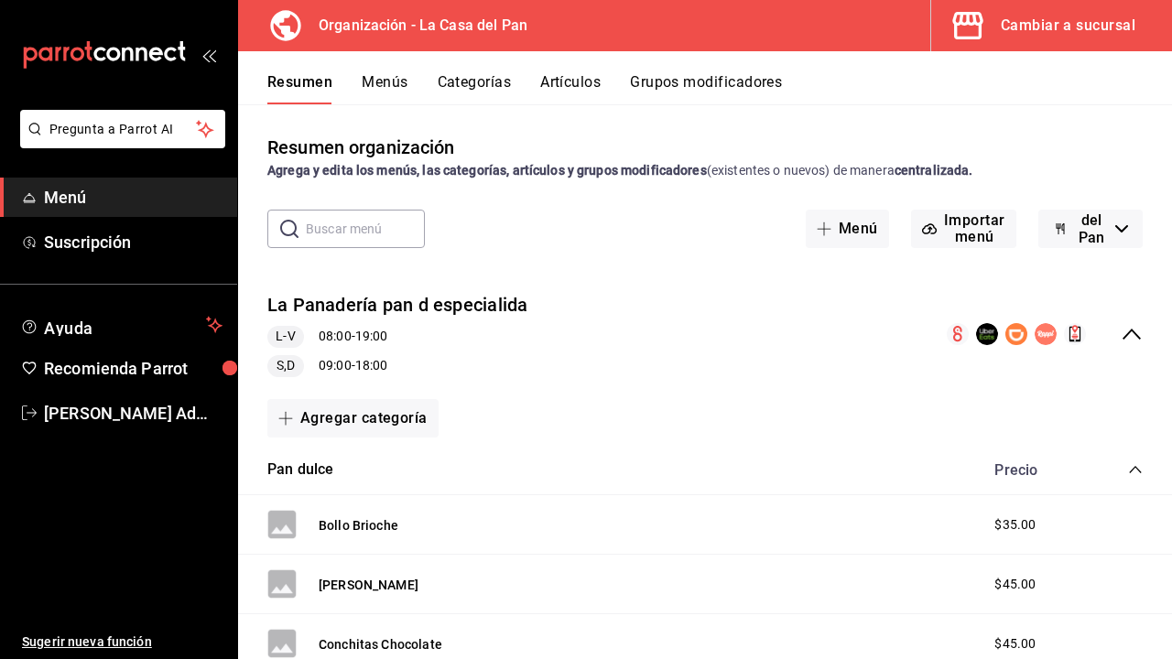
click at [70, 204] on span "Menú" at bounding box center [133, 197] width 179 height 25
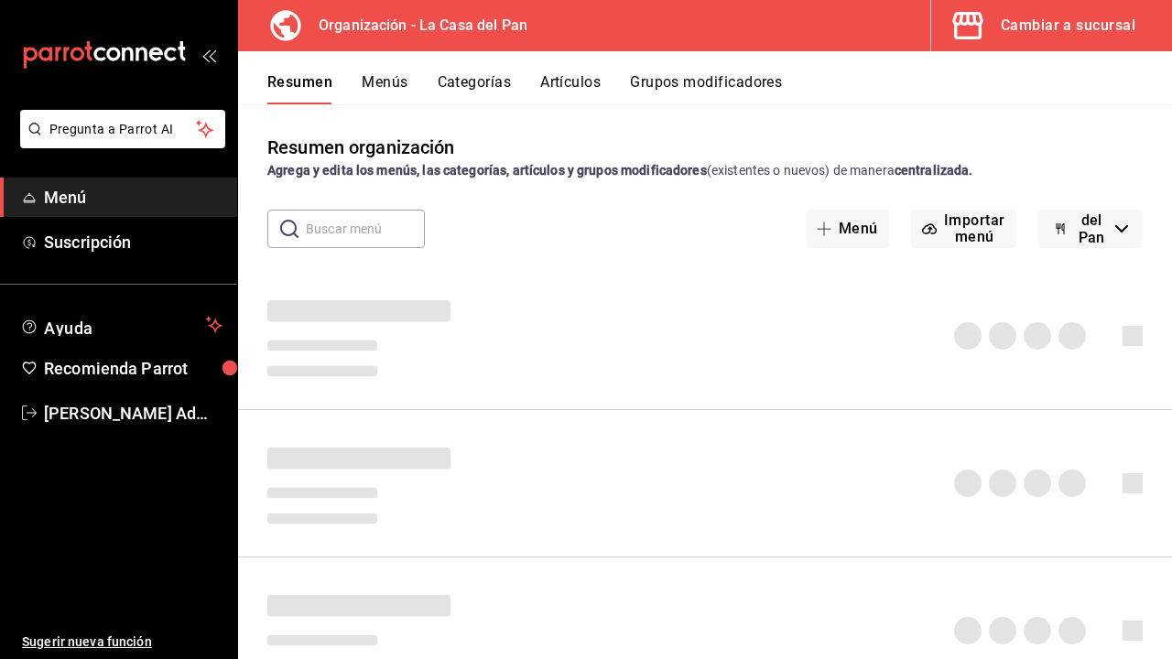
click at [213, 58] on icon "open_drawer_menu" at bounding box center [208, 55] width 15 height 15
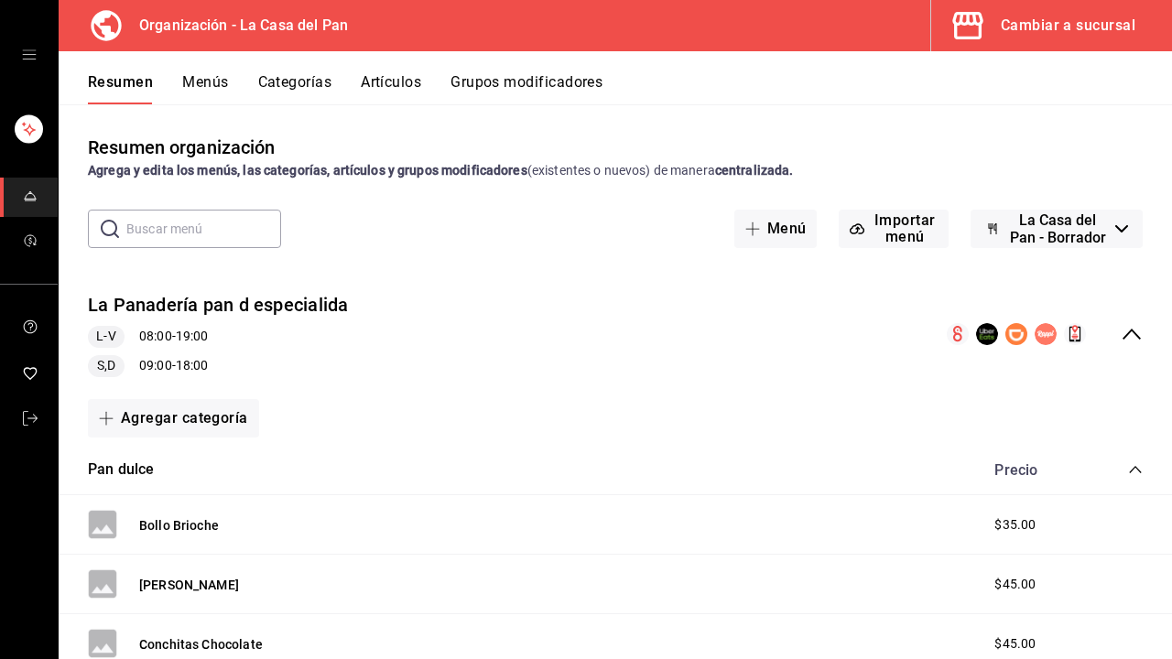
click at [27, 53] on icon "open drawer" at bounding box center [29, 55] width 15 height 15
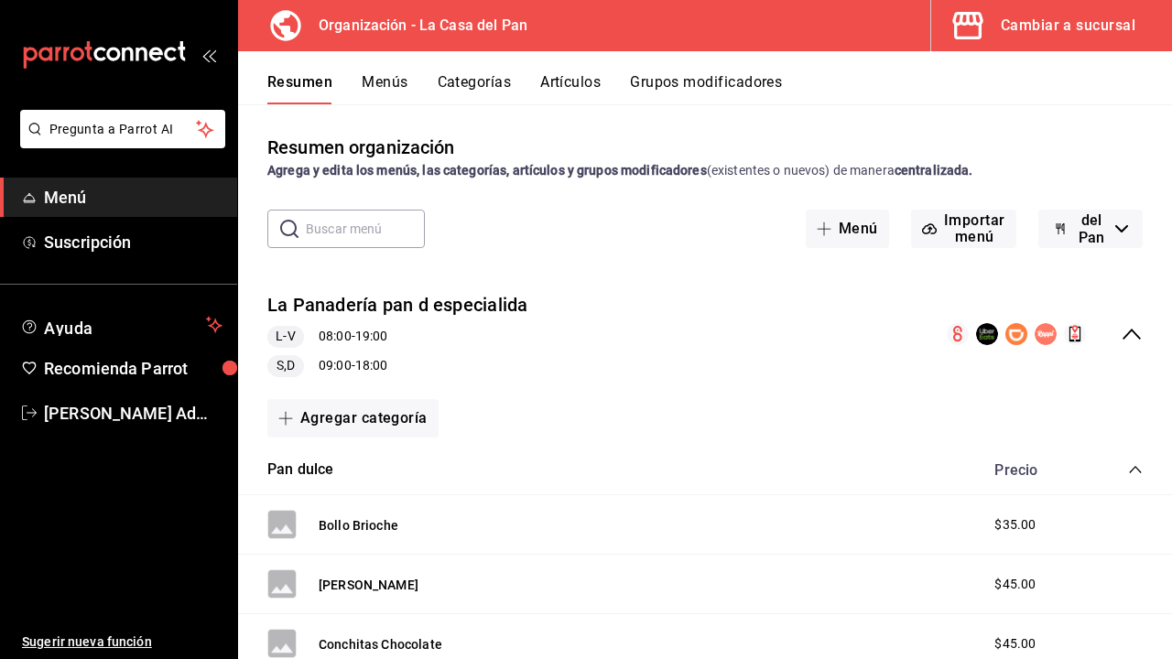
click at [144, 57] on icon "mailbox folders" at bounding box center [140, 55] width 11 height 14
click at [535, 26] on div "Organización - La Casa del Pan Cambiar a sucursal" at bounding box center [705, 25] width 934 height 51
click at [285, 26] on icon at bounding box center [285, 25] width 30 height 30
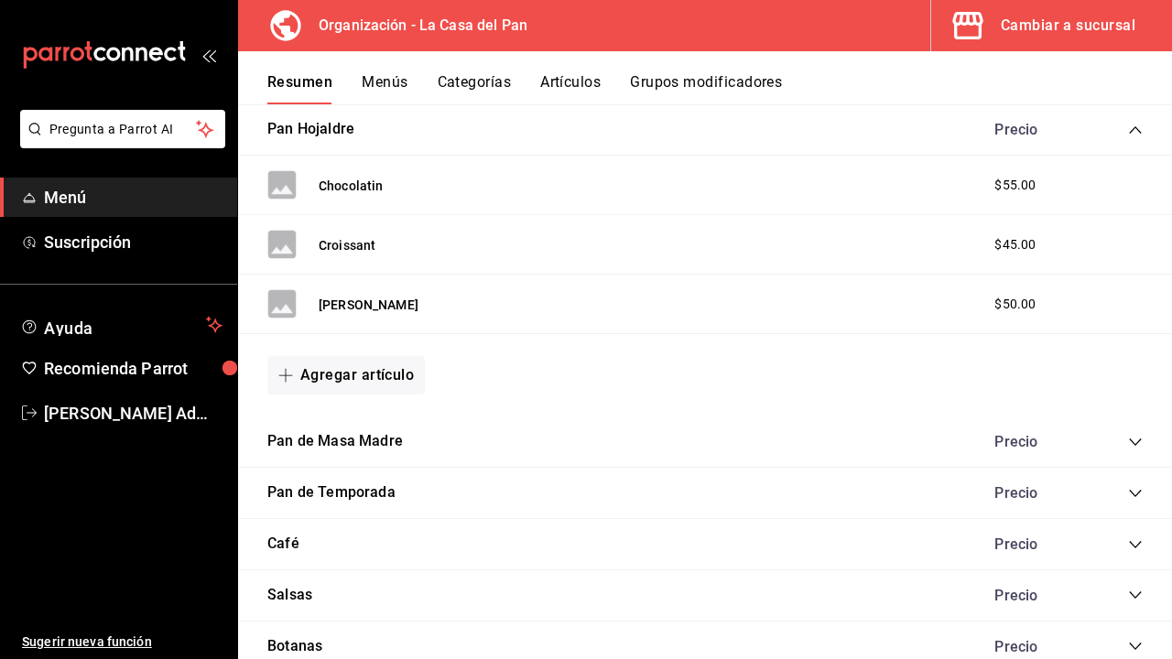
scroll to position [1211, 0]
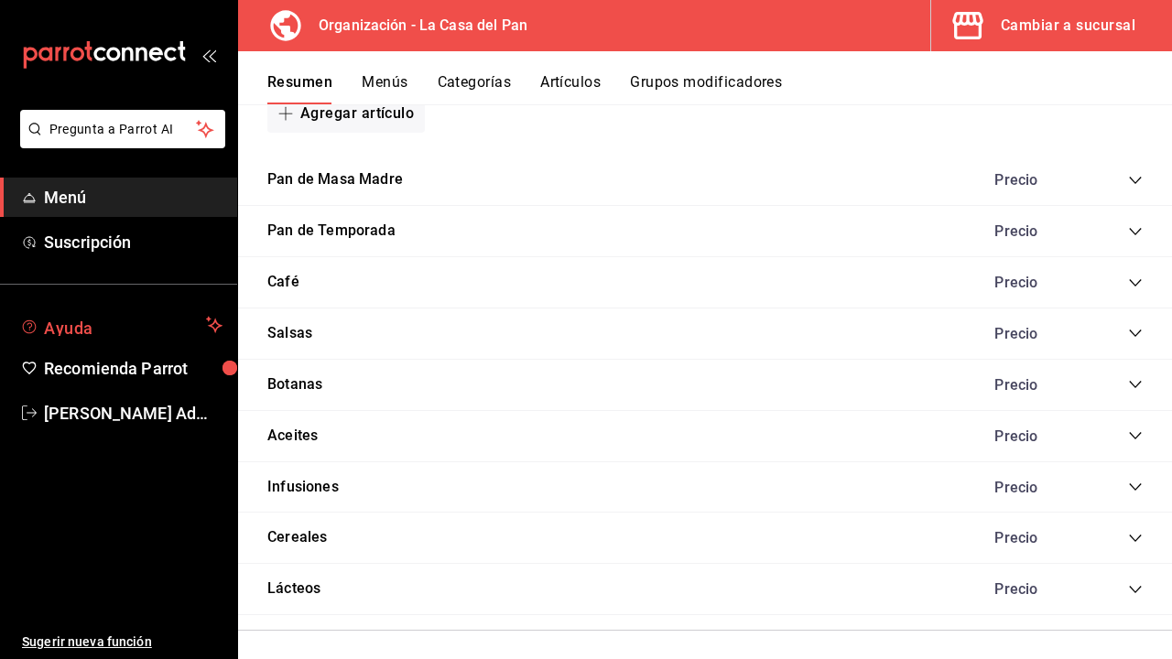
click at [83, 330] on span "Ayuda" at bounding box center [121, 325] width 155 height 22
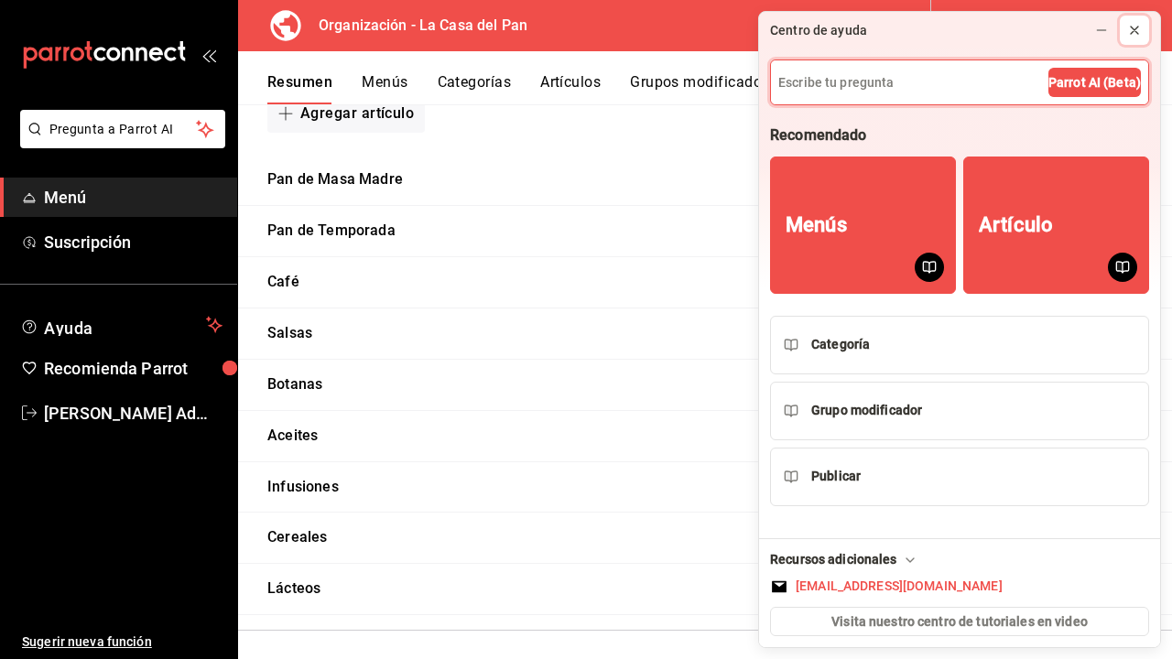
click at [1133, 28] on icon at bounding box center [1134, 30] width 15 height 15
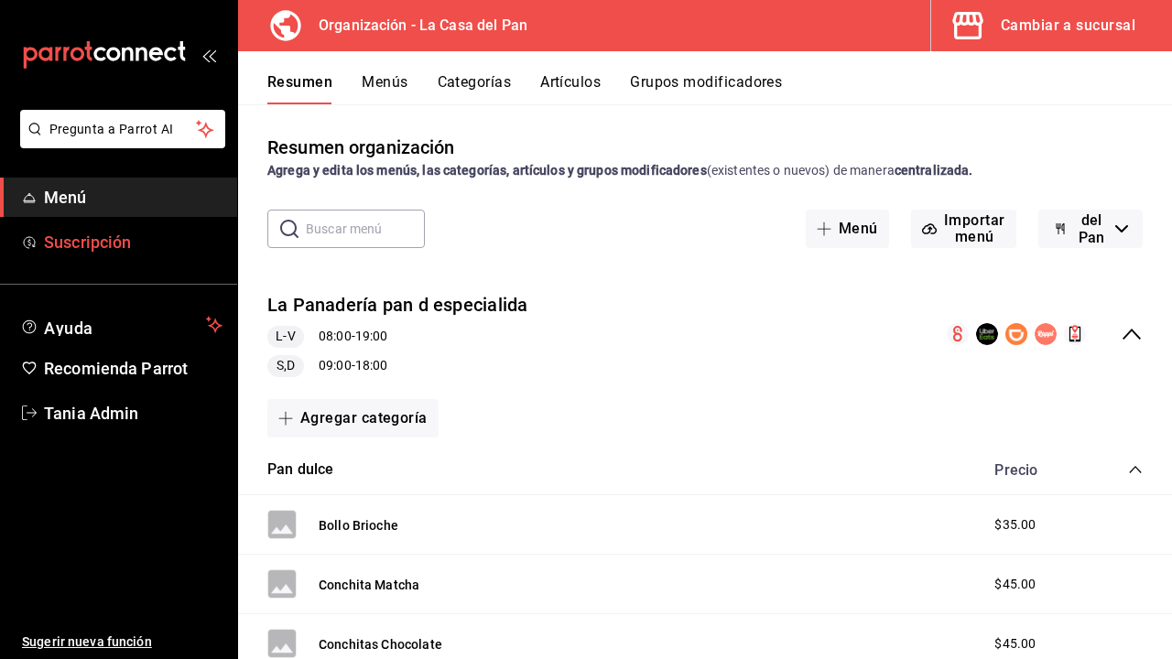
click at [66, 190] on span "Menú" at bounding box center [133, 197] width 179 height 25
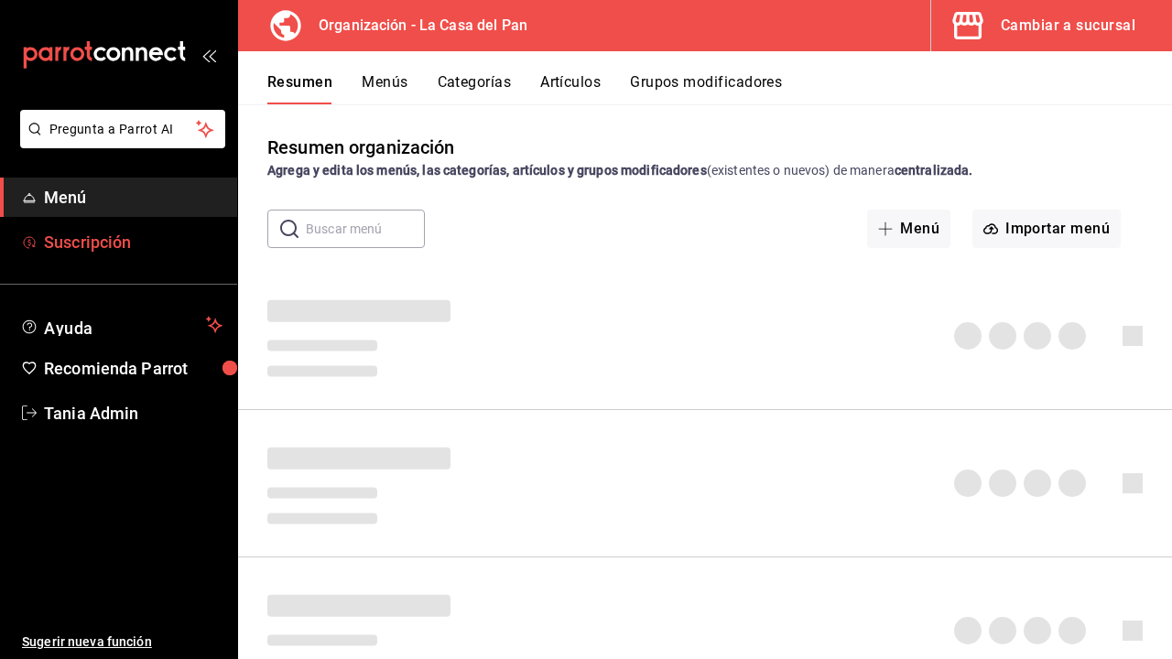
click at [76, 244] on span "Suscripción" at bounding box center [133, 242] width 179 height 25
